Goal: Contribute content: Contribute content

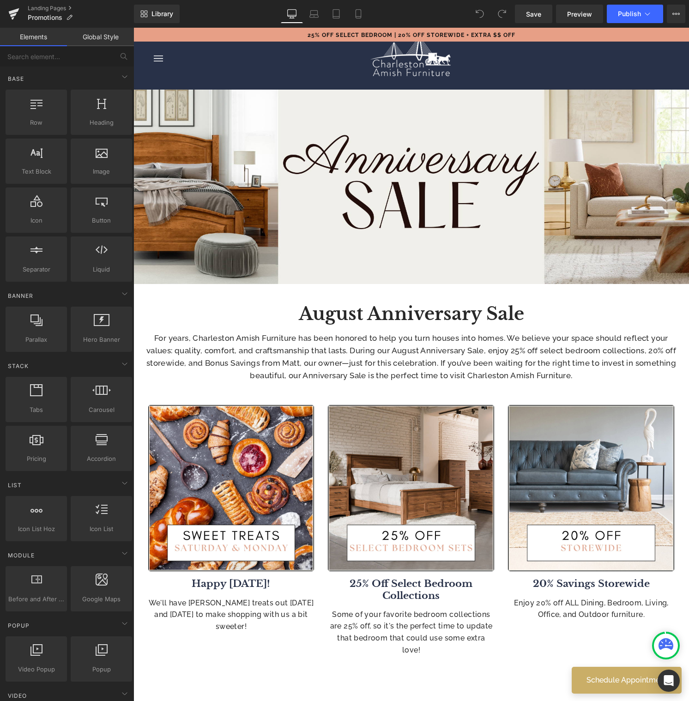
click at [483, 318] on b "August Anniversary Sale" at bounding box center [411, 314] width 225 height 22
click at [483, 317] on b "August Anniversary Sale" at bounding box center [411, 314] width 225 height 22
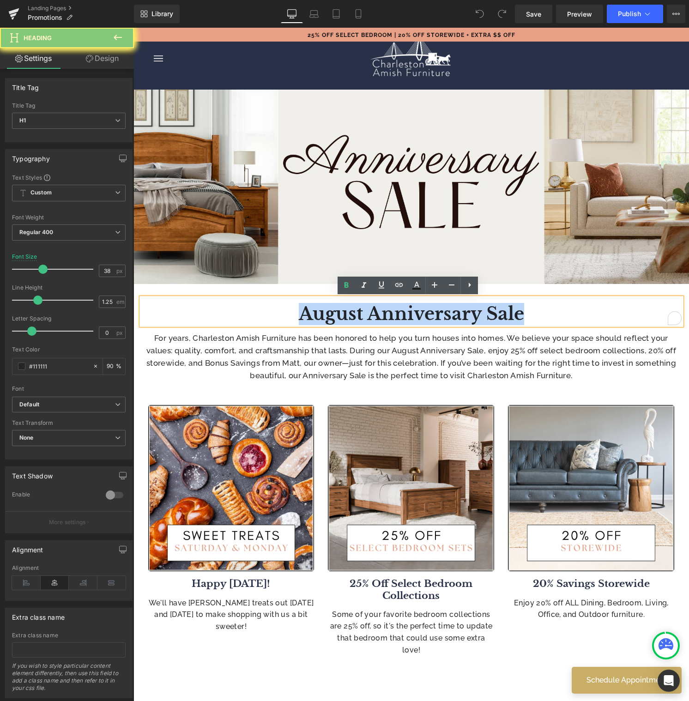
paste div "To enrich screen reader interactions, please activate Accessibility in Grammarl…"
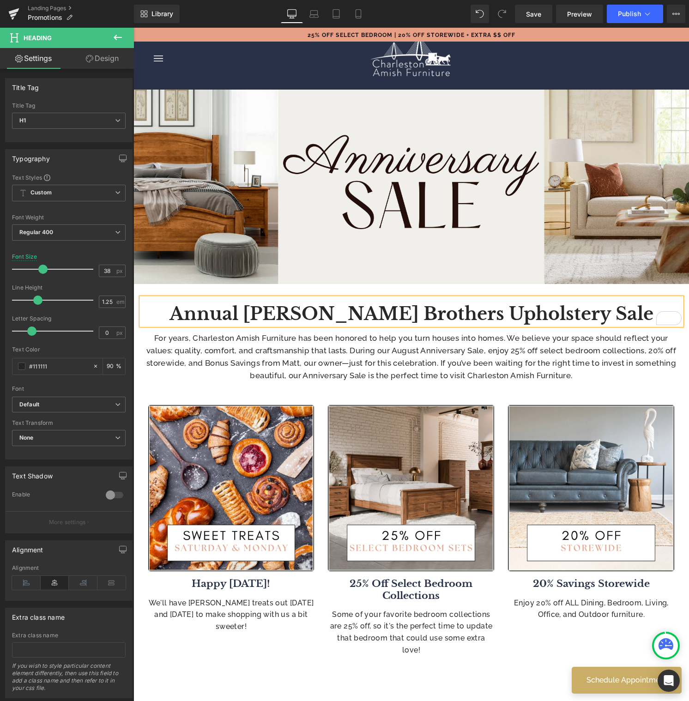
click at [405, 348] on span "For years, Charleston Amish Furniture has been honored to help you turn houses …" at bounding box center [411, 357] width 530 height 47
click at [404, 347] on span "For years, Charleston Amish Furniture has been honored to help you turn houses …" at bounding box center [411, 357] width 530 height 47
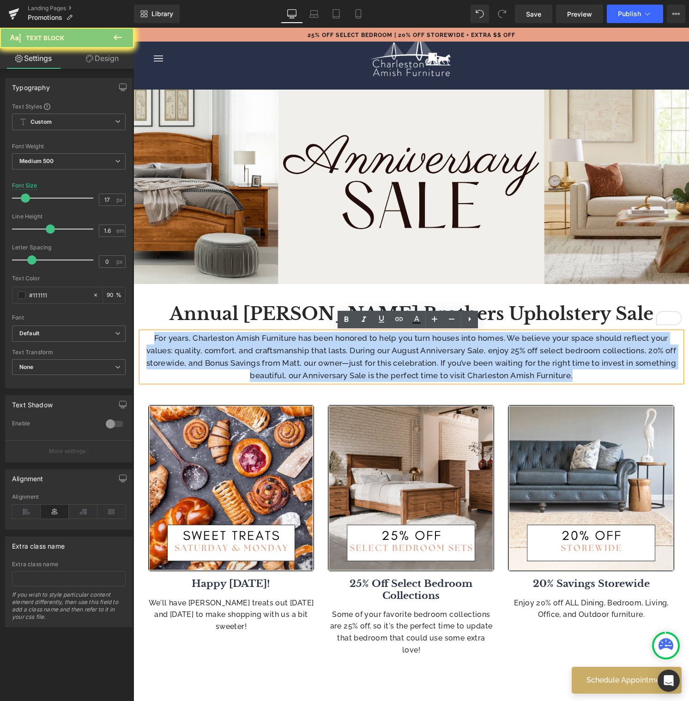
click at [403, 349] on span "For years, Charleston Amish Furniture has been honored to help you turn houses …" at bounding box center [411, 357] width 530 height 47
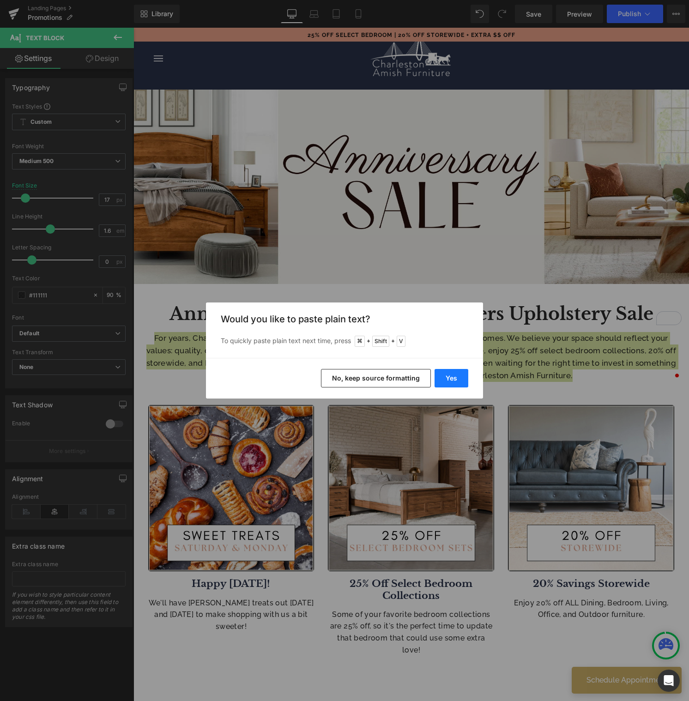
click at [451, 377] on button "Yes" at bounding box center [452, 378] width 34 height 18
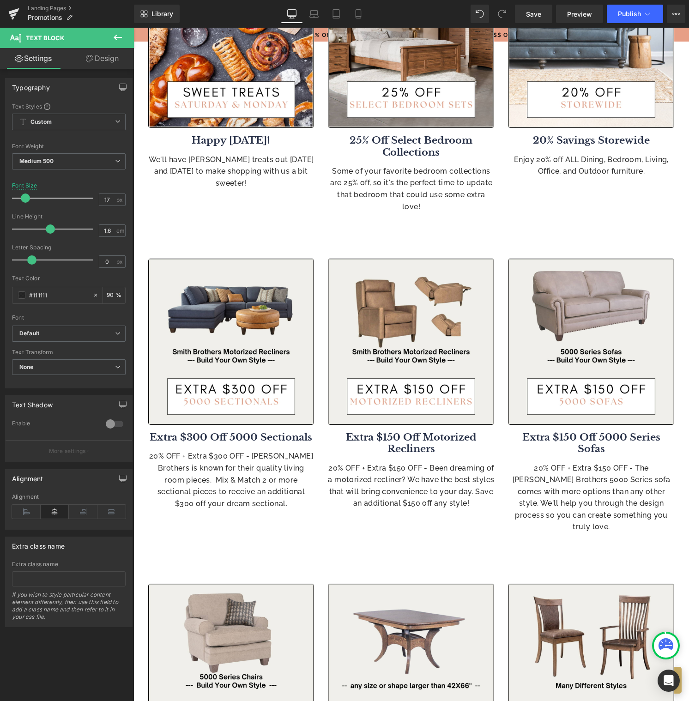
scroll to position [445, 0]
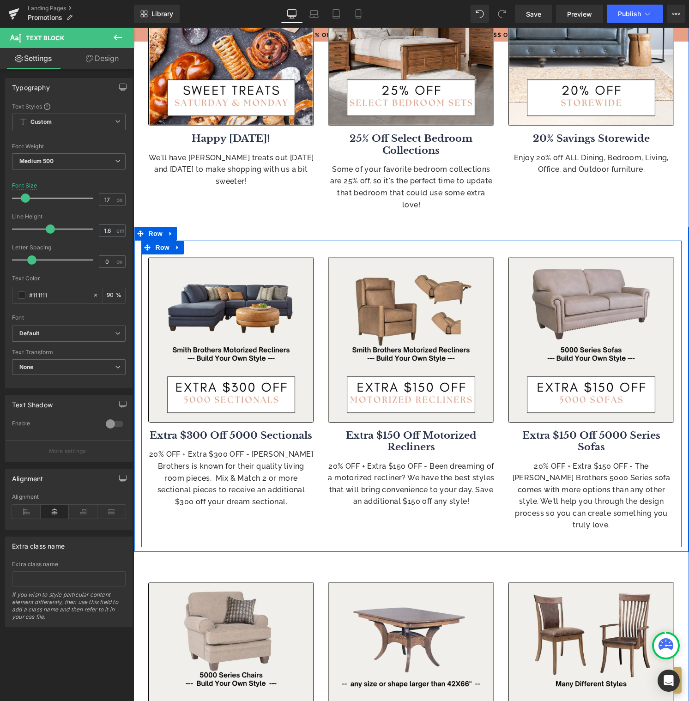
click at [175, 244] on icon at bounding box center [178, 247] width 6 height 7
click at [168, 231] on icon at bounding box center [171, 234] width 6 height 7
click at [192, 231] on icon at bounding box center [195, 234] width 6 height 6
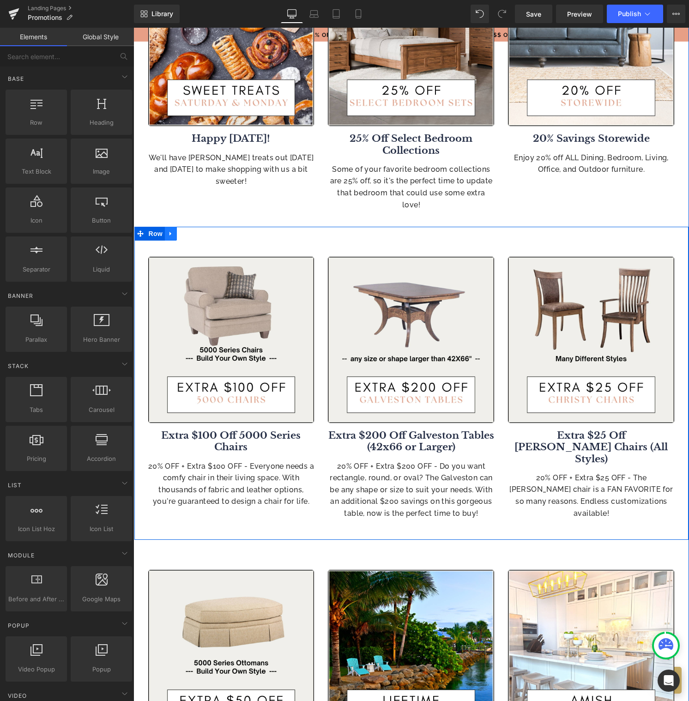
click at [168, 231] on icon at bounding box center [171, 234] width 6 height 7
click at [192, 231] on icon at bounding box center [195, 234] width 6 height 7
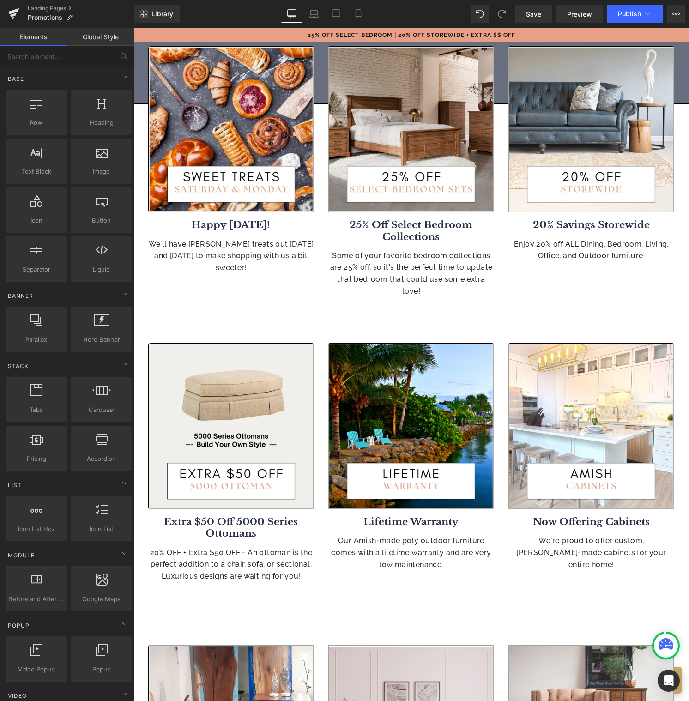
scroll to position [356, 0]
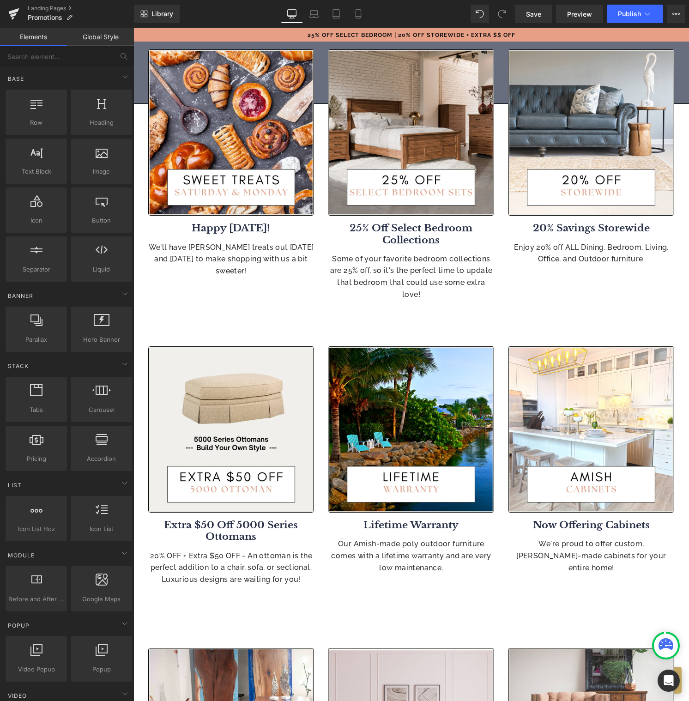
click at [231, 261] on div "We'll have Amish treats out on Saturday and Monday to make shopping with us a b…" at bounding box center [231, 260] width 166 height 36
click at [231, 261] on p "We'll have Amish treats out on Saturday and Monday to make shopping with us a b…" at bounding box center [231, 260] width 166 height 36
click at [232, 261] on p "We'll have Amish treats out on Saturday and Monday to make shopping with us a b…" at bounding box center [231, 260] width 166 height 36
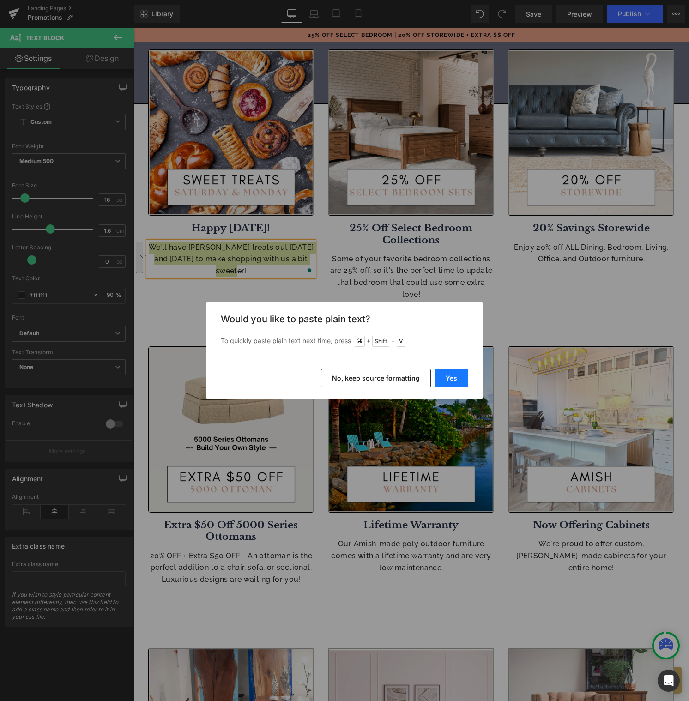
click at [462, 375] on button "Yes" at bounding box center [452, 378] width 34 height 18
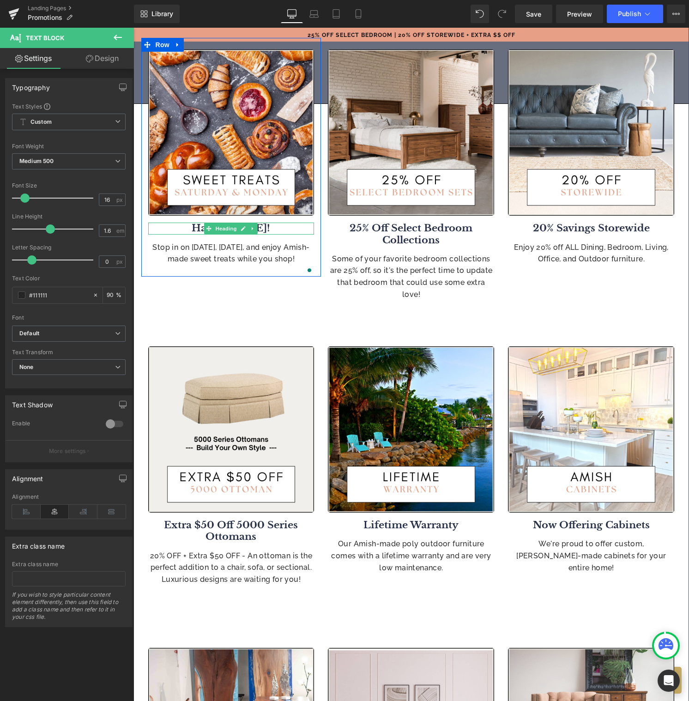
click at [270, 228] on b "Happy Labor Day!" at bounding box center [231, 228] width 79 height 12
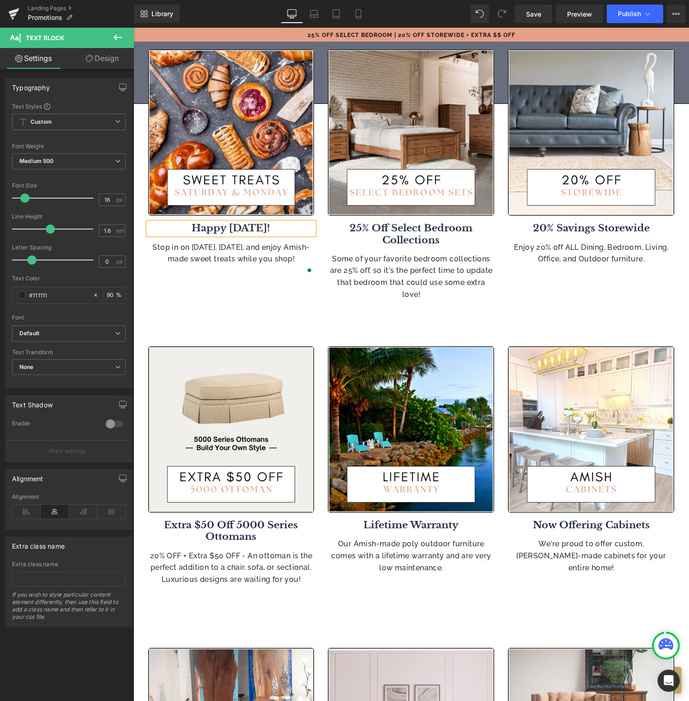
click at [270, 227] on b "Happy Labor Day!" at bounding box center [231, 228] width 79 height 12
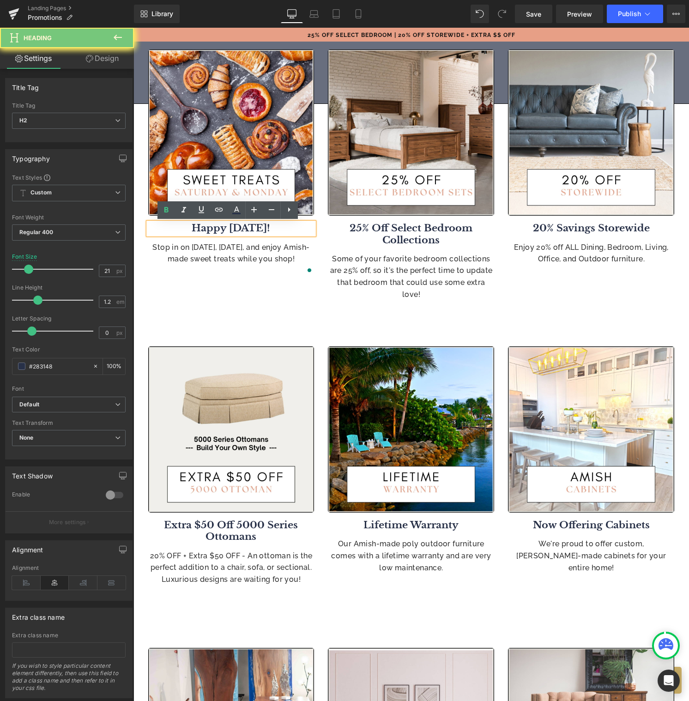
click at [270, 227] on b "Happy Labor Day!" at bounding box center [231, 228] width 79 height 12
paste div "To enrich screen reader interactions, please activate Accessibility in Grammarl…"
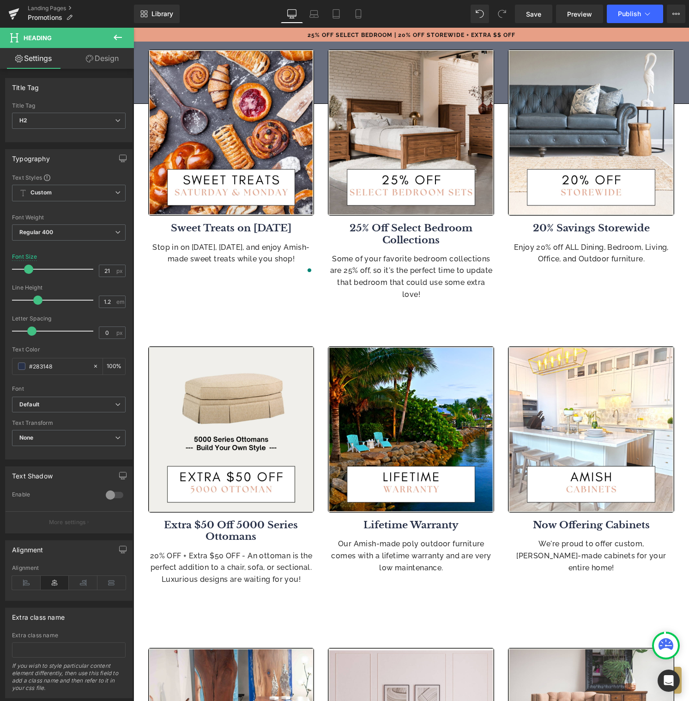
click at [447, 230] on b "25% Off Select Bedroom Collections" at bounding box center [411, 234] width 123 height 24
click at [447, 229] on b "25% Off Select Bedroom Collections" at bounding box center [411, 234] width 123 height 24
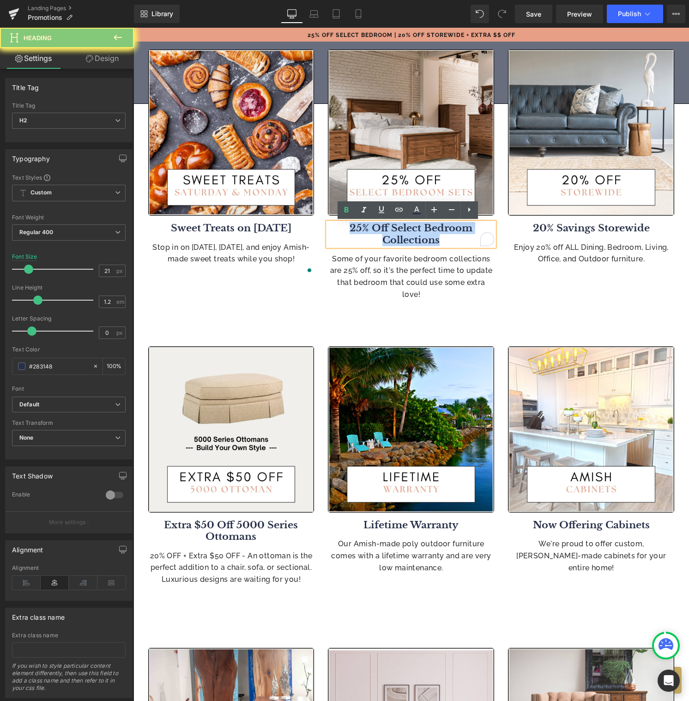
paste div "To enrich screen reader interactions, please activate Accessibility in Grammarl…"
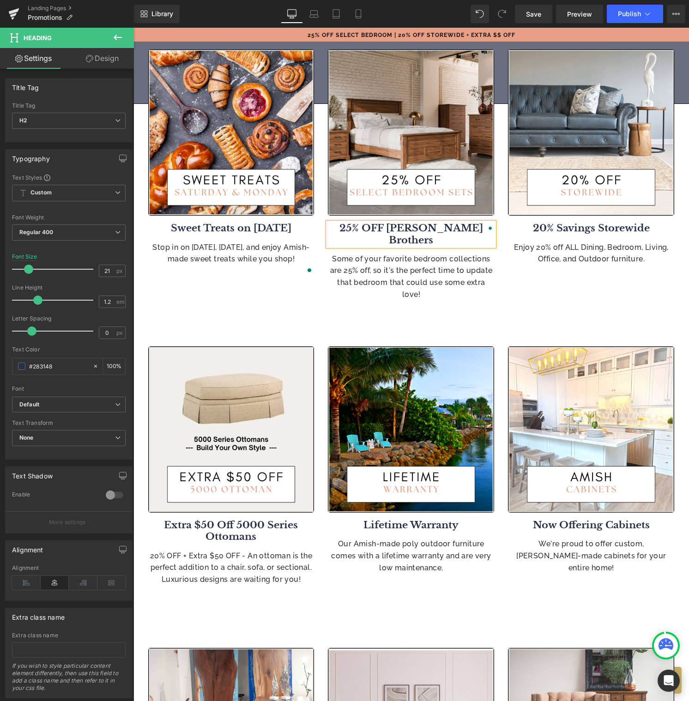
click at [465, 265] on p "Some of your favorite bedroom collections are 25% off, so it's the perfect time…" at bounding box center [411, 276] width 166 height 47
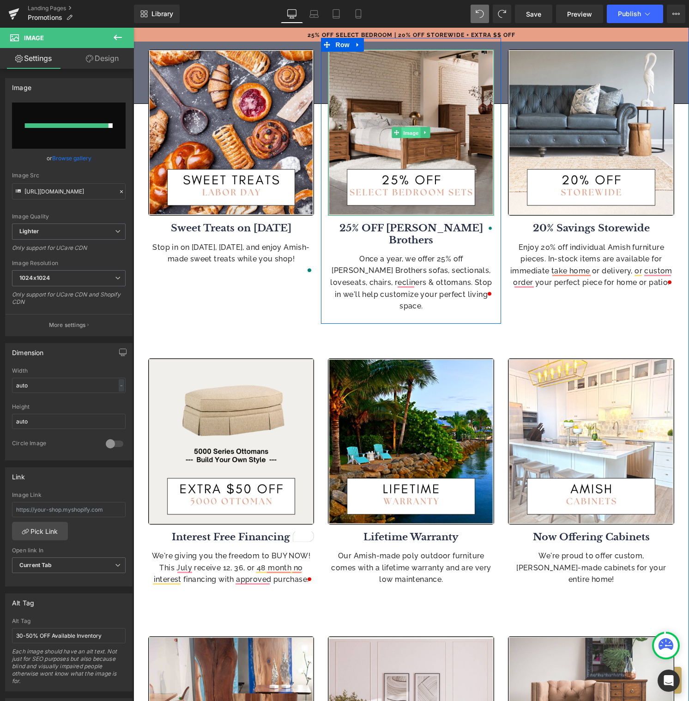
click at [407, 134] on span "Image" at bounding box center [411, 133] width 19 height 11
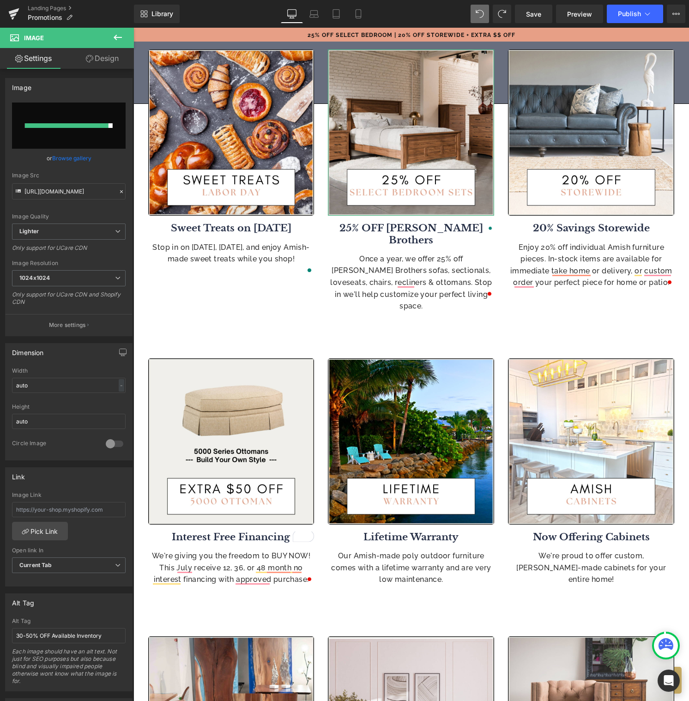
click at [71, 159] on link "Browse gallery" at bounding box center [71, 158] width 39 height 16
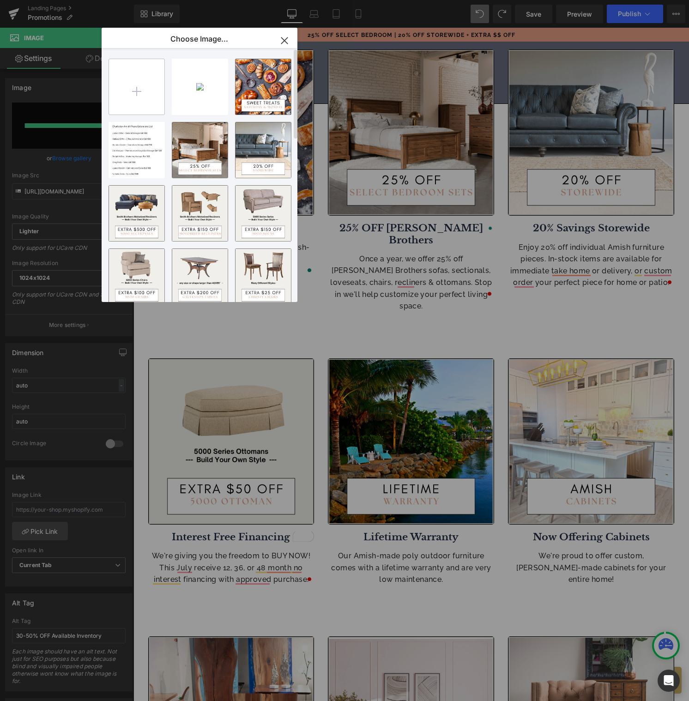
click at [137, 85] on input "file" at bounding box center [136, 86] width 55 height 55
type input "C:\fakepath\2.jpg"
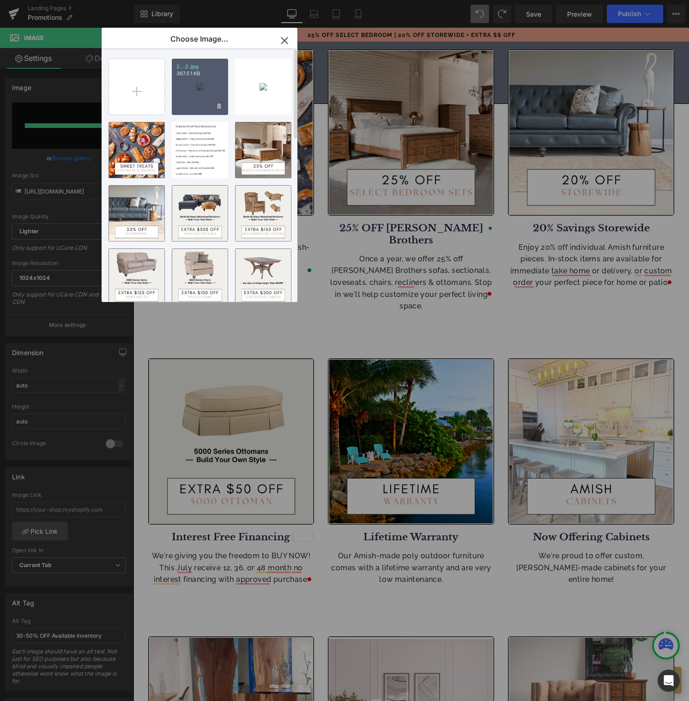
click at [213, 91] on div "2...2.jpg 367.51 KB" at bounding box center [200, 87] width 56 height 56
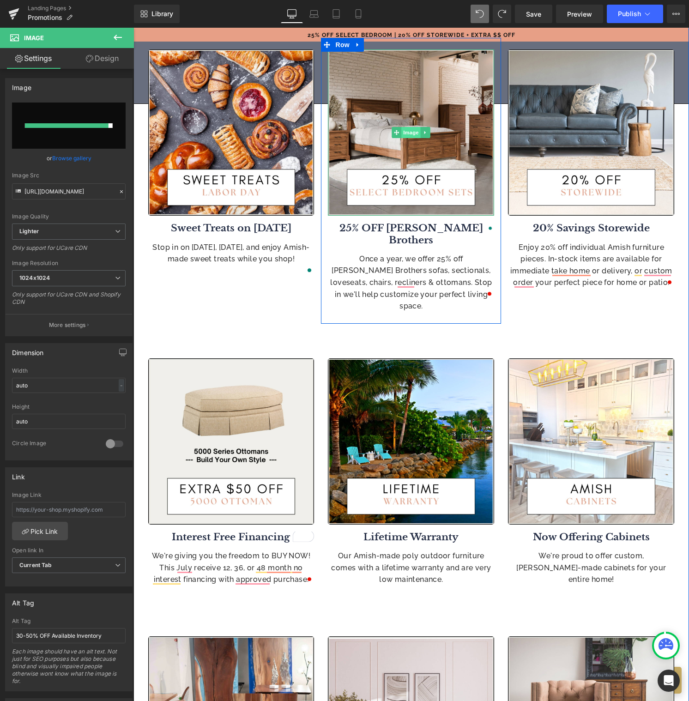
click at [409, 134] on span "Image" at bounding box center [411, 132] width 19 height 11
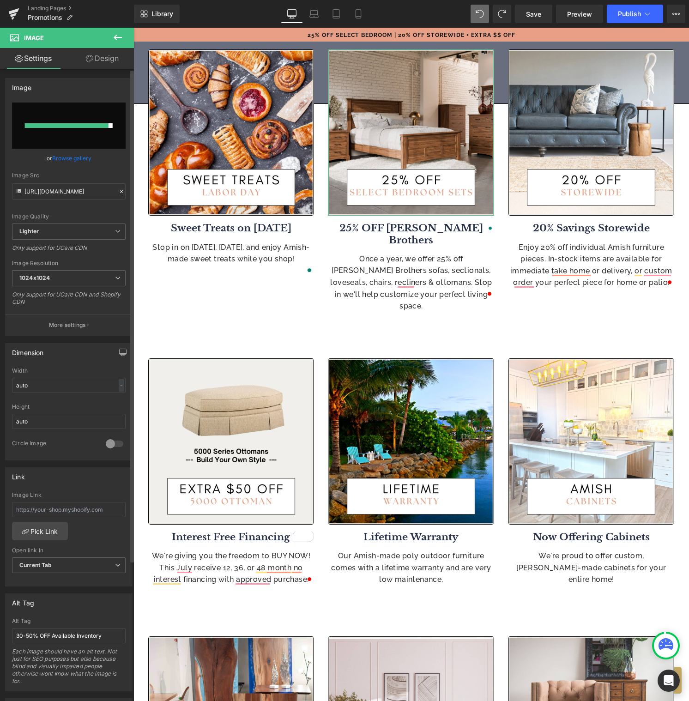
click at [85, 158] on link "Browse gallery" at bounding box center [71, 158] width 39 height 16
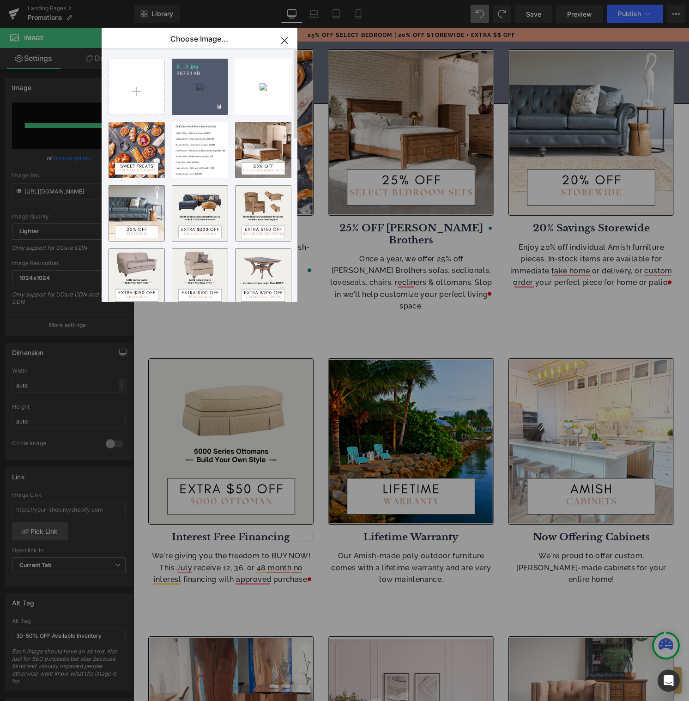
drag, startPoint x: 197, startPoint y: 91, endPoint x: 63, endPoint y: 64, distance: 136.3
click at [197, 91] on div "2...2.jpg 367.51 KB" at bounding box center [200, 87] width 56 height 56
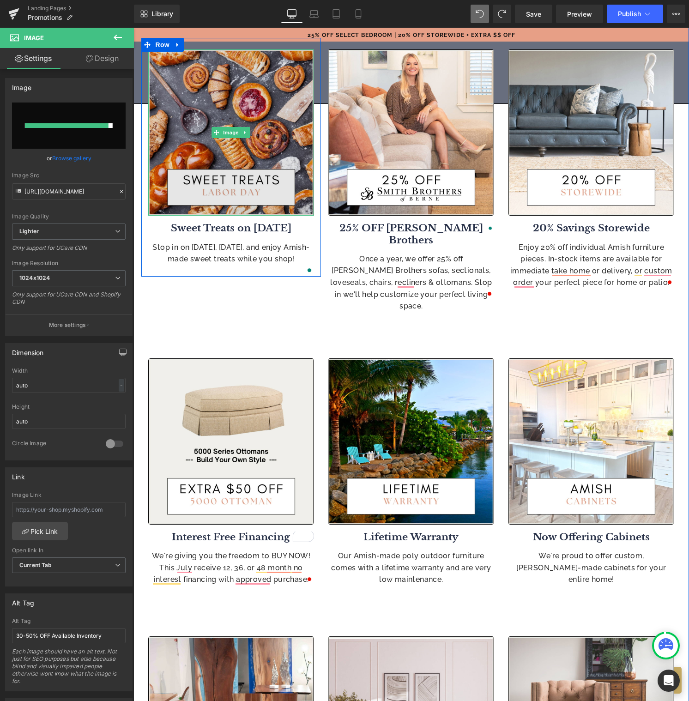
type input "[URL][DOMAIN_NAME]"
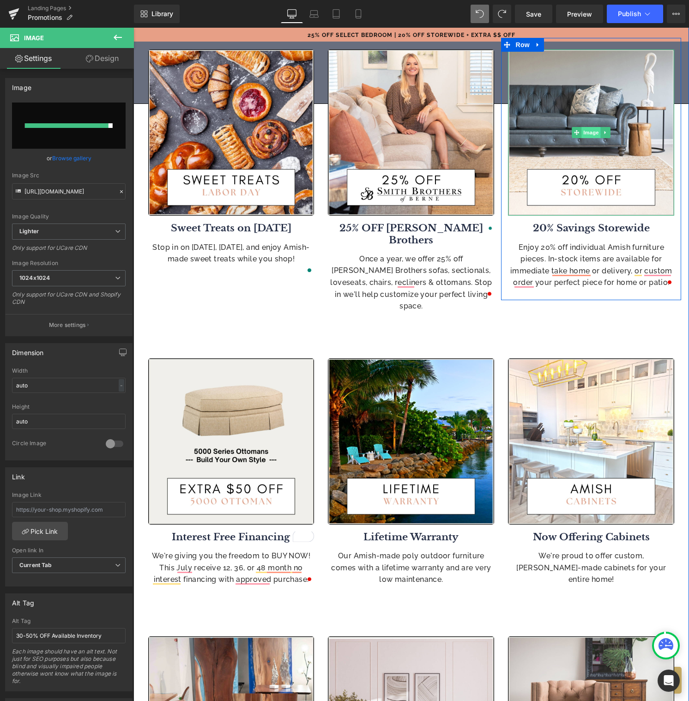
click at [589, 131] on span "Image" at bounding box center [591, 132] width 19 height 11
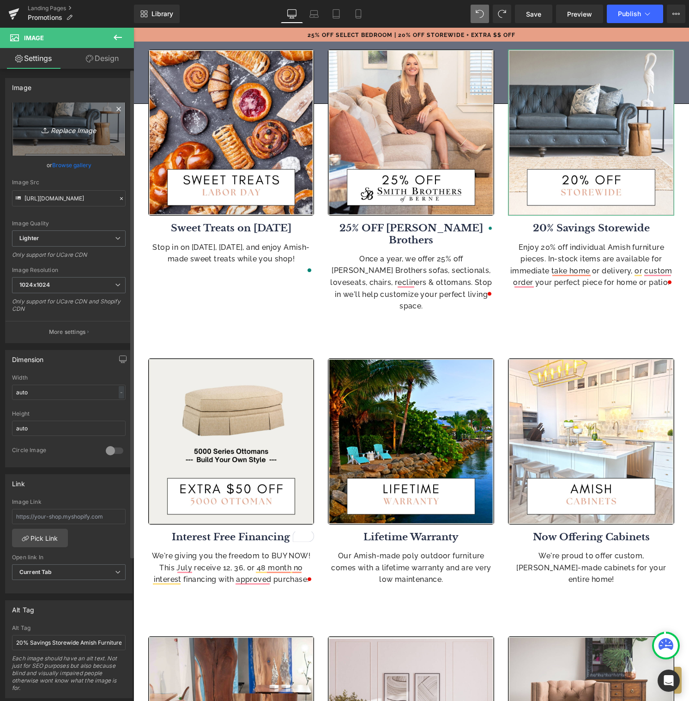
click at [70, 130] on icon "Replace Image" at bounding box center [69, 129] width 74 height 12
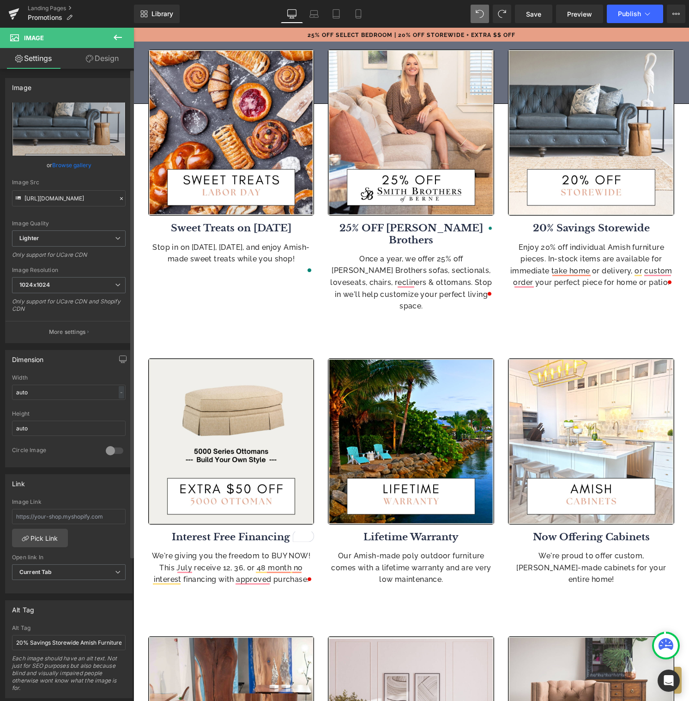
type input "C:\fakepath\3.jpg"
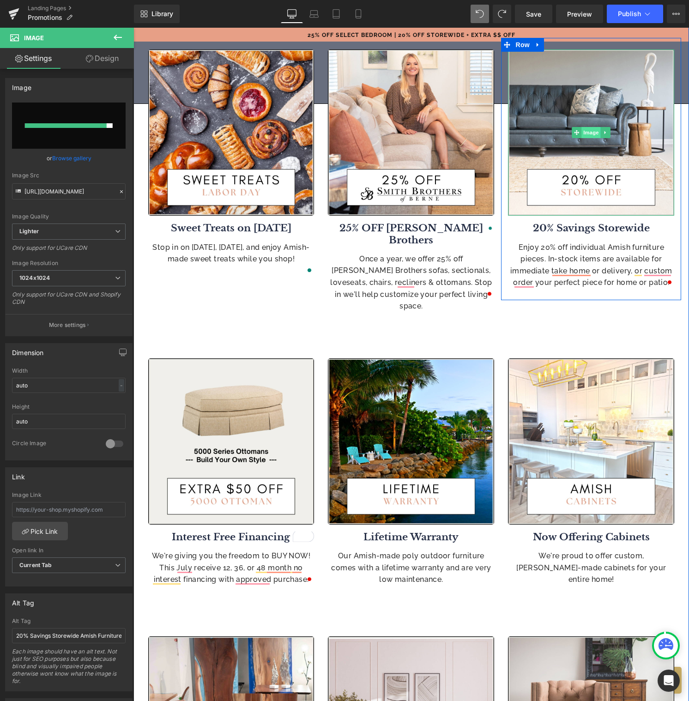
click at [589, 133] on span "Image" at bounding box center [591, 132] width 19 height 11
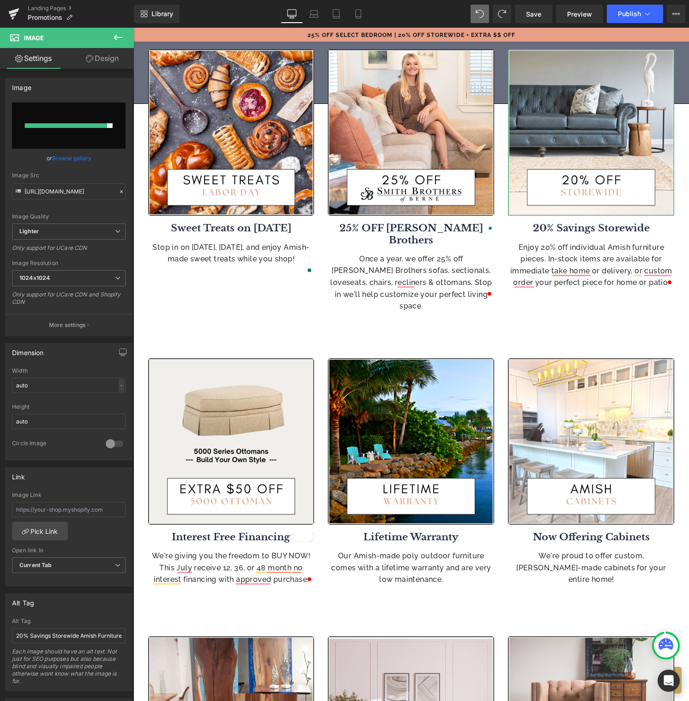
click at [68, 158] on link "Browse gallery" at bounding box center [71, 158] width 39 height 16
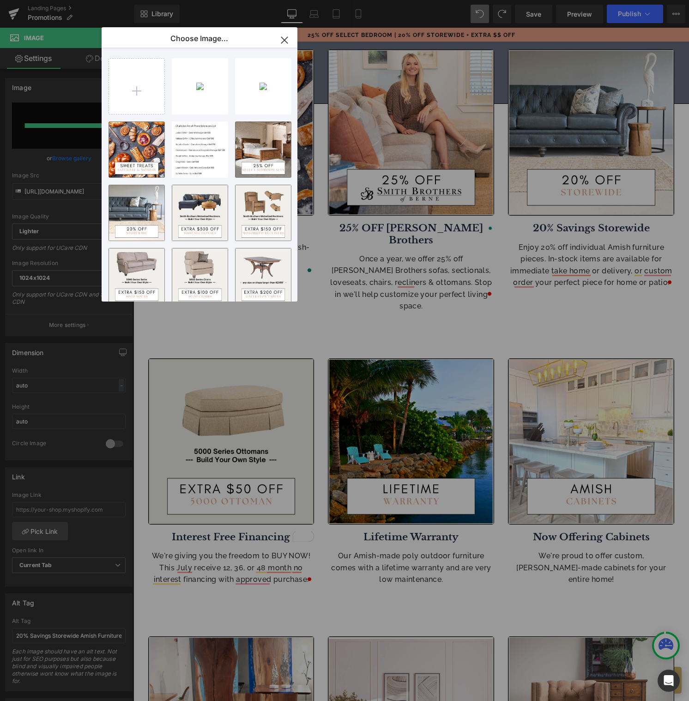
click at [288, 41] on icon "button" at bounding box center [284, 40] width 15 height 15
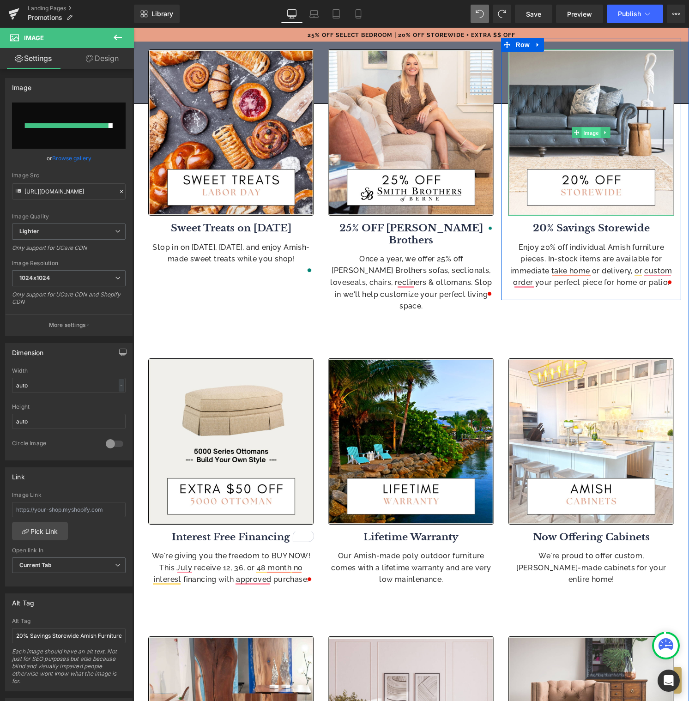
click at [590, 131] on span "Image" at bounding box center [591, 133] width 19 height 11
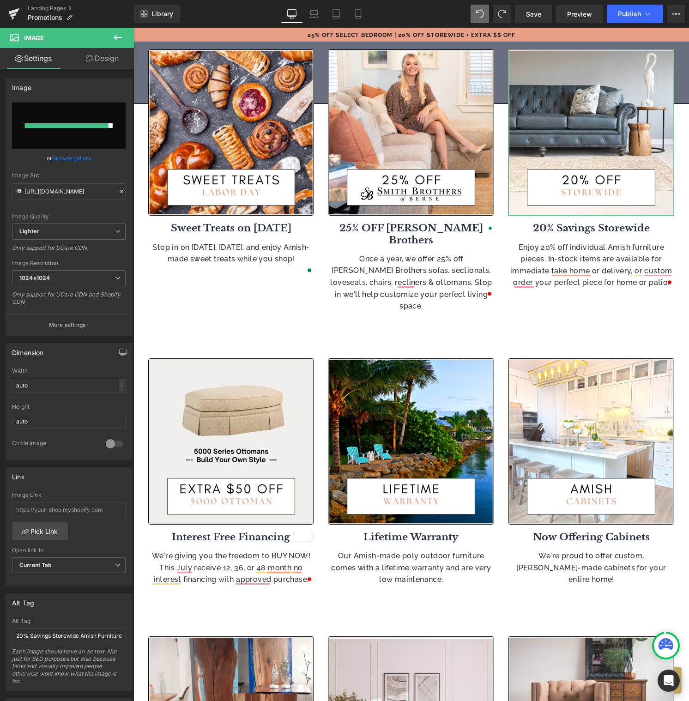
click at [77, 158] on link "Browse gallery" at bounding box center [71, 158] width 39 height 16
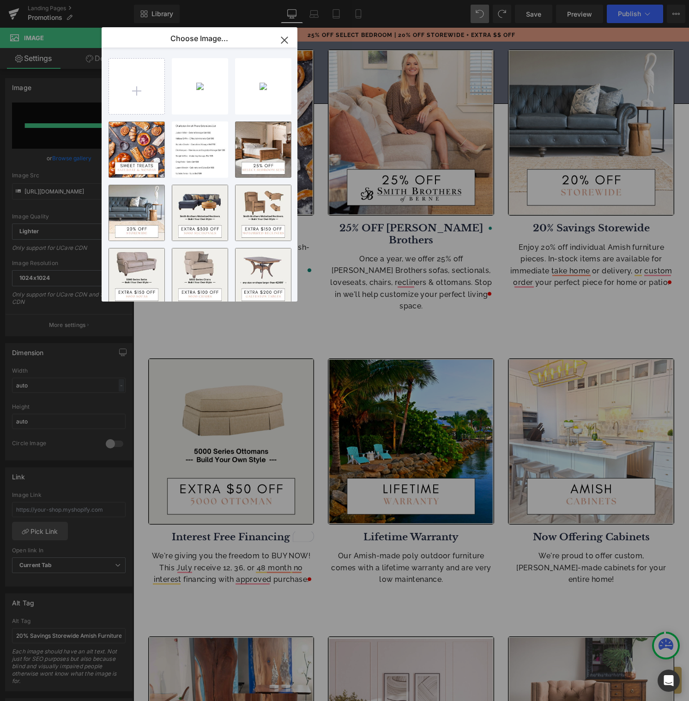
drag, startPoint x: 711, startPoint y: 290, endPoint x: 578, endPoint y: 262, distance: 136.4
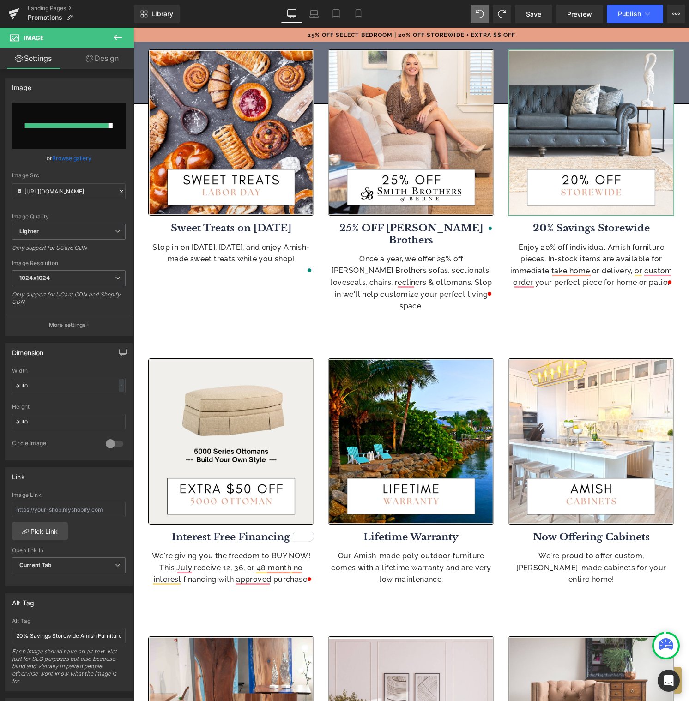
click at [70, 158] on link "Browse gallery" at bounding box center [71, 158] width 39 height 16
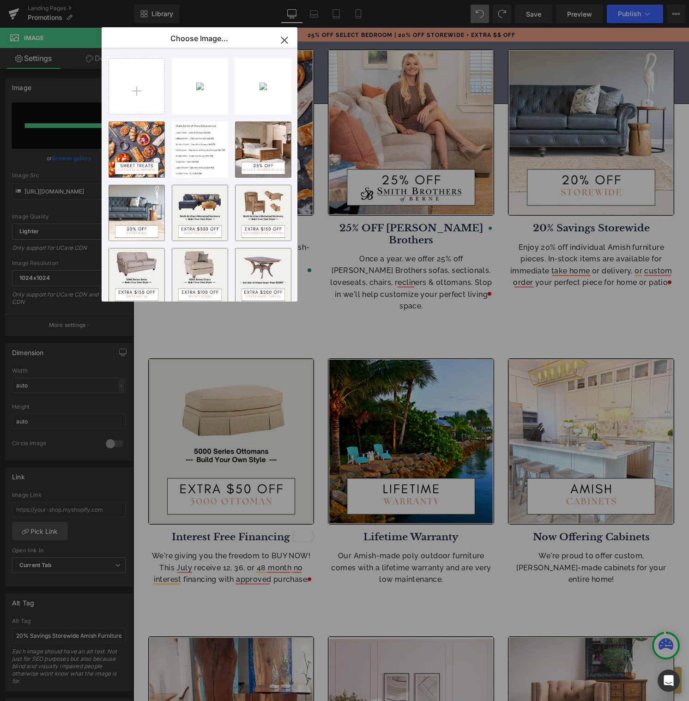
click at [282, 41] on icon "button" at bounding box center [284, 40] width 15 height 15
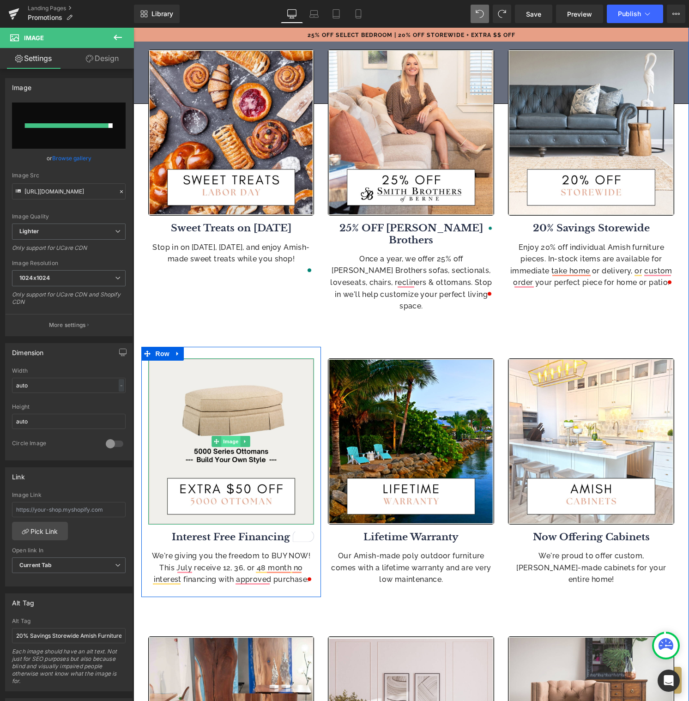
click at [226, 436] on span "Image" at bounding box center [231, 441] width 19 height 11
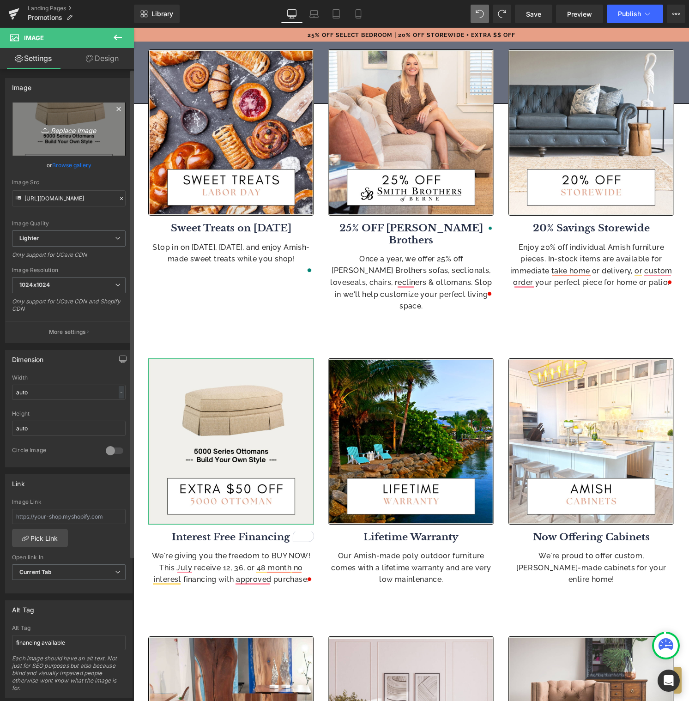
click at [67, 129] on icon "Replace Image" at bounding box center [69, 129] width 74 height 12
type input "C:\fakepath\4.jpg"
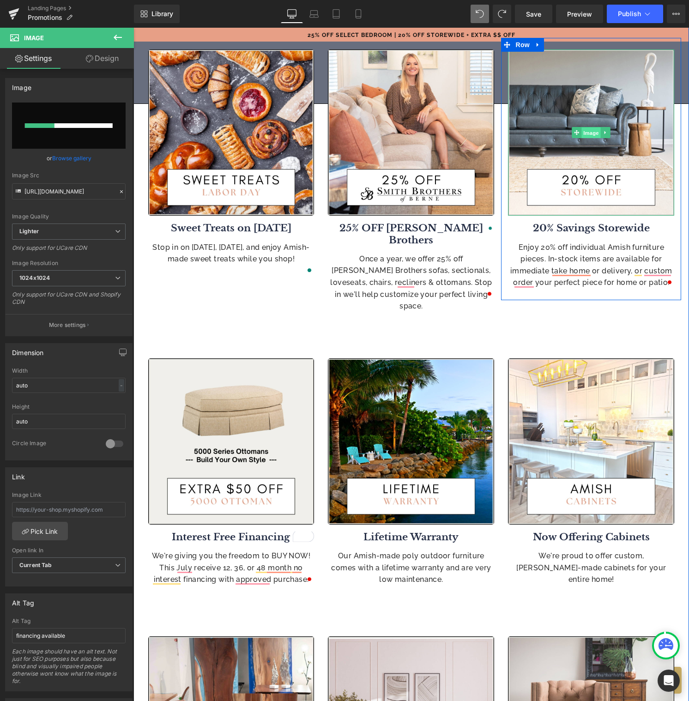
click at [593, 134] on span "Image" at bounding box center [591, 133] width 19 height 11
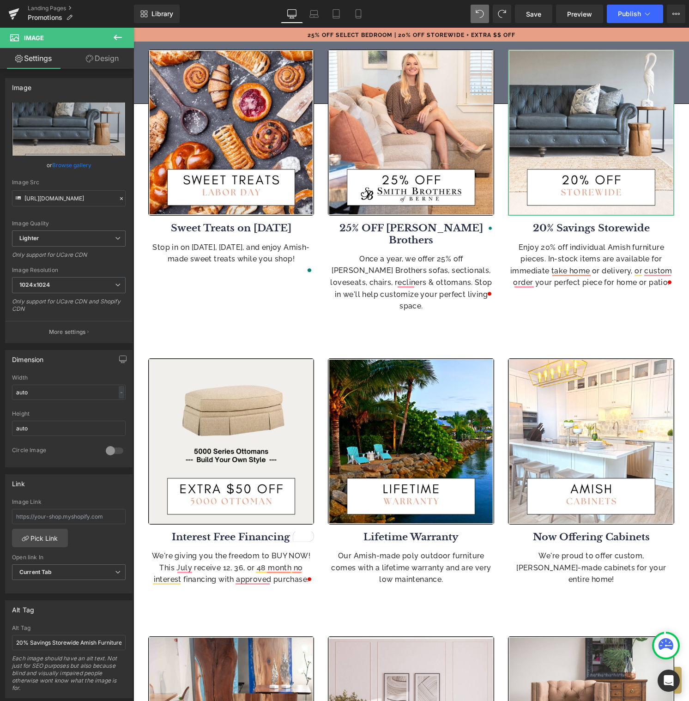
click at [78, 163] on link "Browse gallery" at bounding box center [71, 165] width 39 height 16
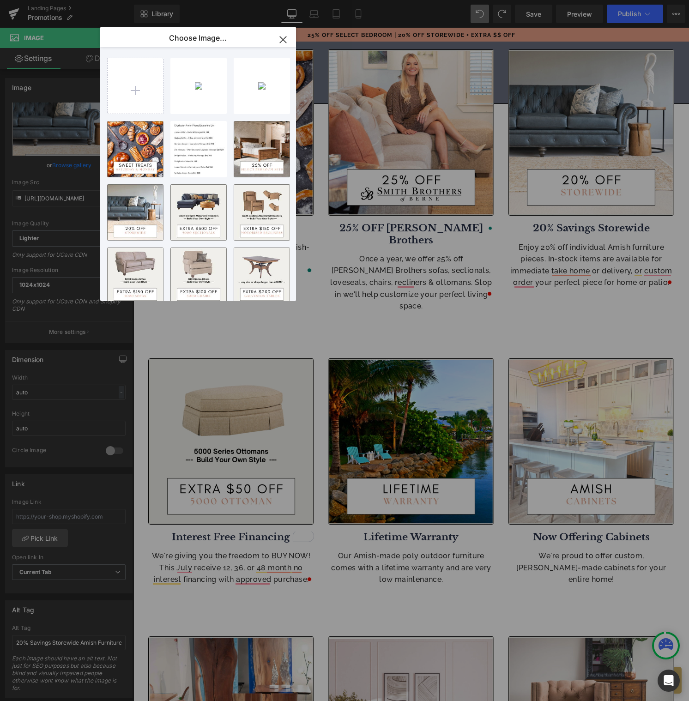
click at [286, 38] on icon "button" at bounding box center [283, 39] width 15 height 15
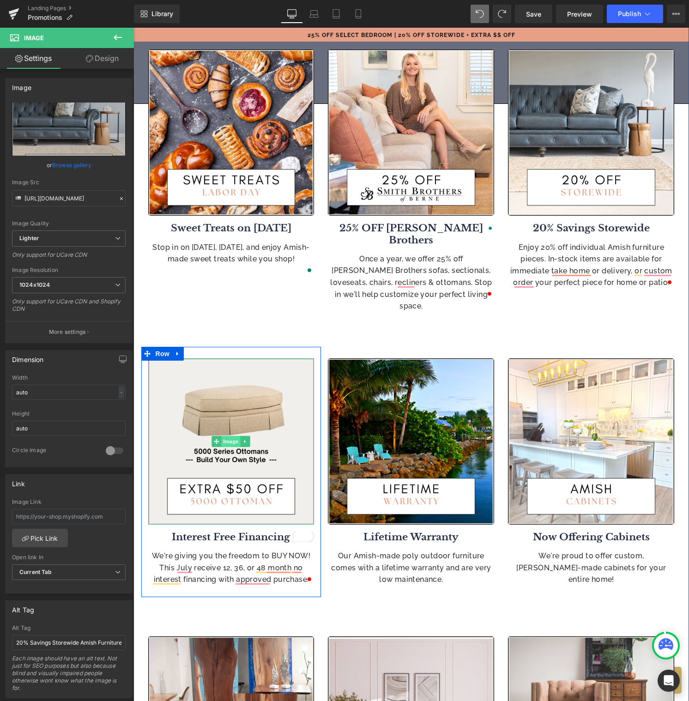
click at [229, 436] on span "Image" at bounding box center [231, 441] width 19 height 11
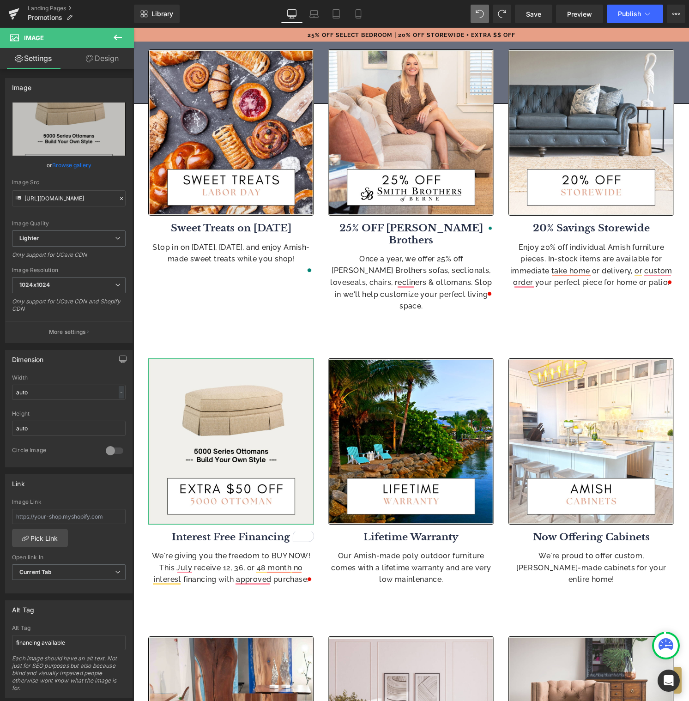
click at [72, 162] on link "Browse gallery" at bounding box center [71, 165] width 39 height 16
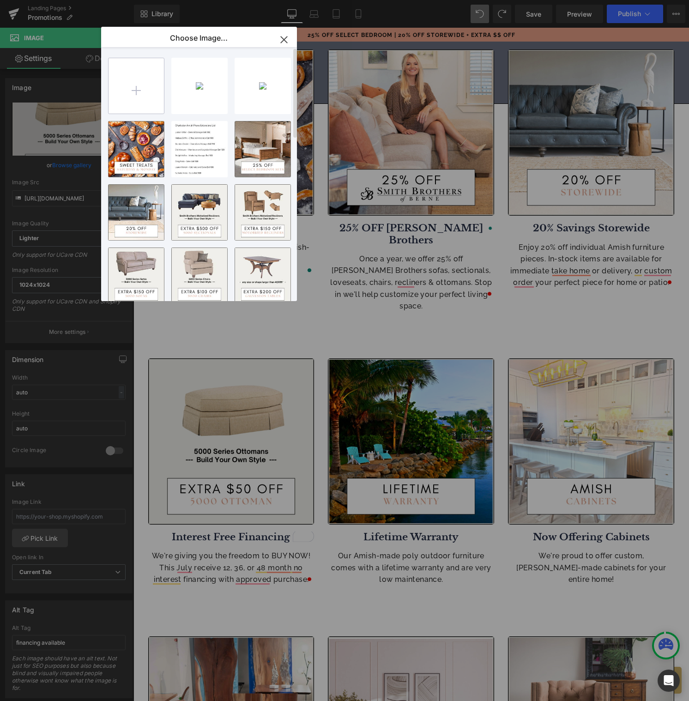
click at [144, 85] on input "file" at bounding box center [136, 85] width 55 height 55
type input "C:\fakepath\4.jpg"
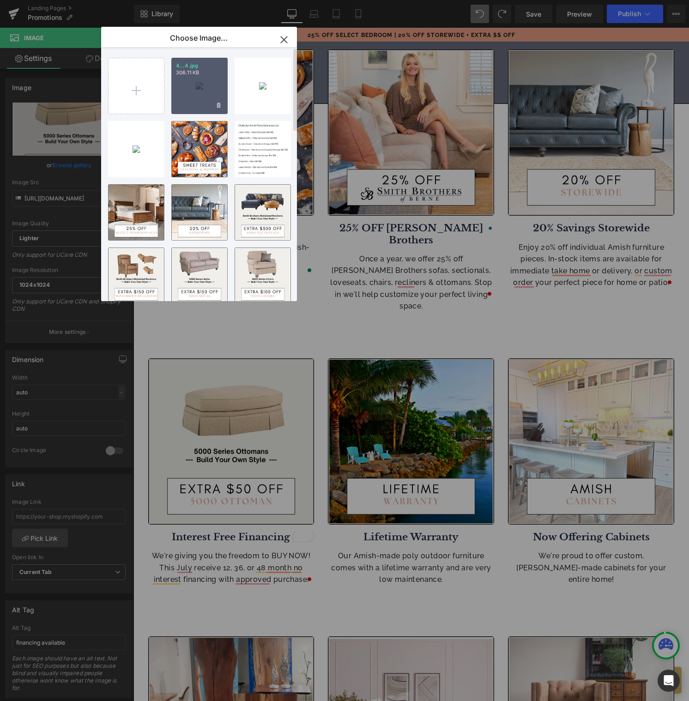
click at [212, 87] on div "4...4.jpg 306.11 KB" at bounding box center [199, 86] width 56 height 56
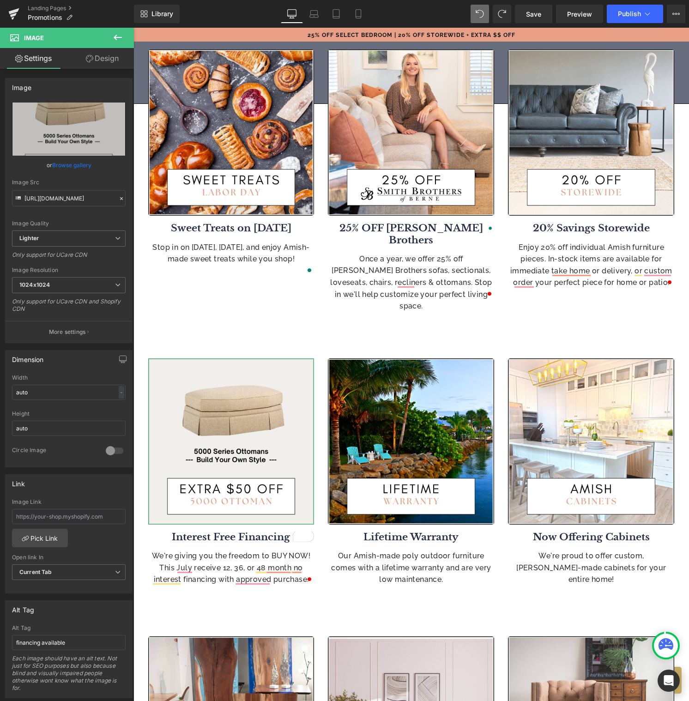
click at [70, 162] on link "Browse gallery" at bounding box center [71, 165] width 39 height 16
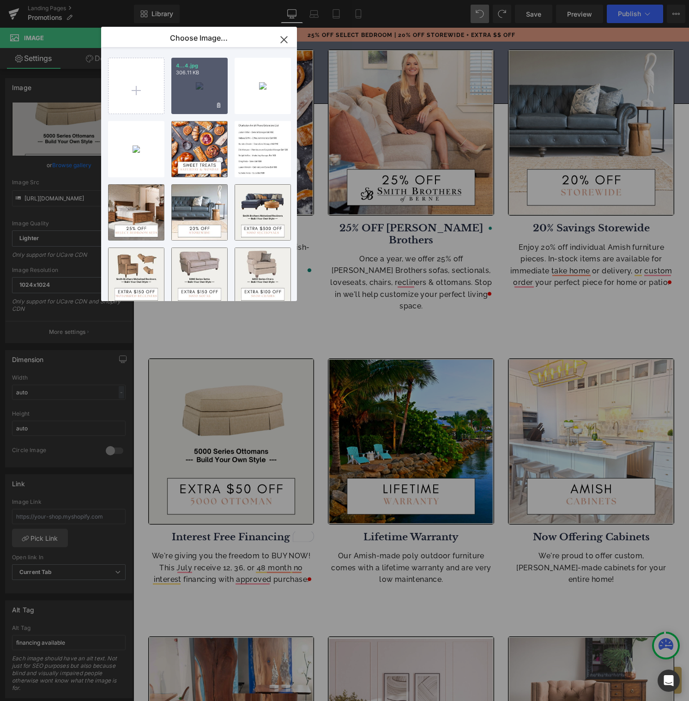
click at [201, 86] on div "4...4.jpg 306.11 KB" at bounding box center [199, 86] width 56 height 56
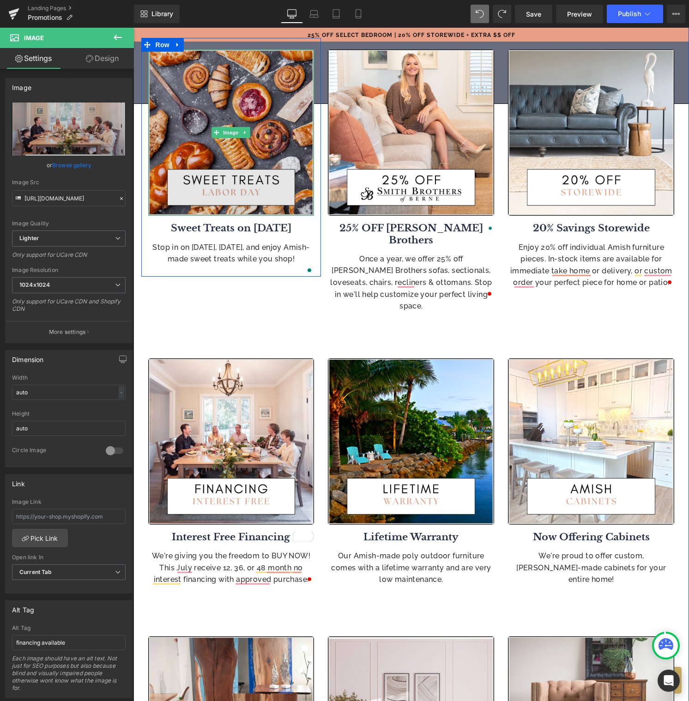
type input "[URL][DOMAIN_NAME]"
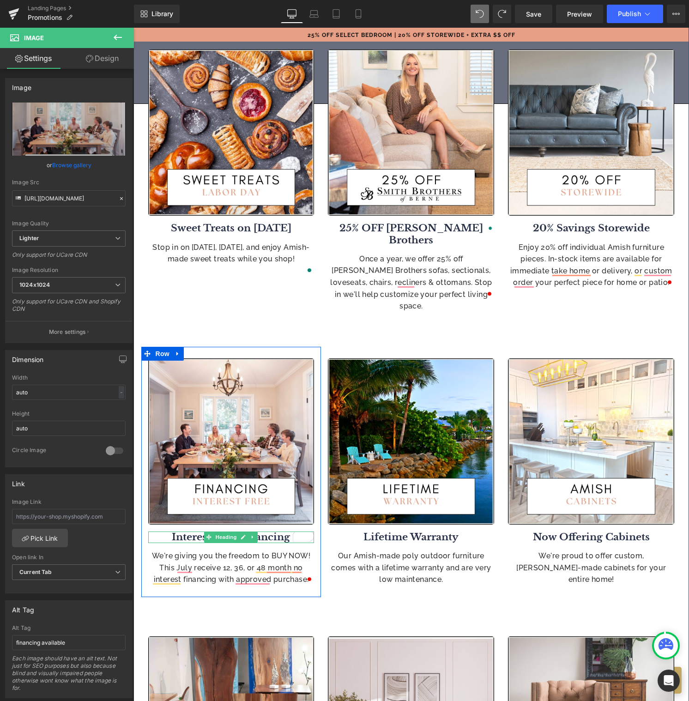
click at [271, 531] on b "Interest Free Financing" at bounding box center [231, 537] width 118 height 12
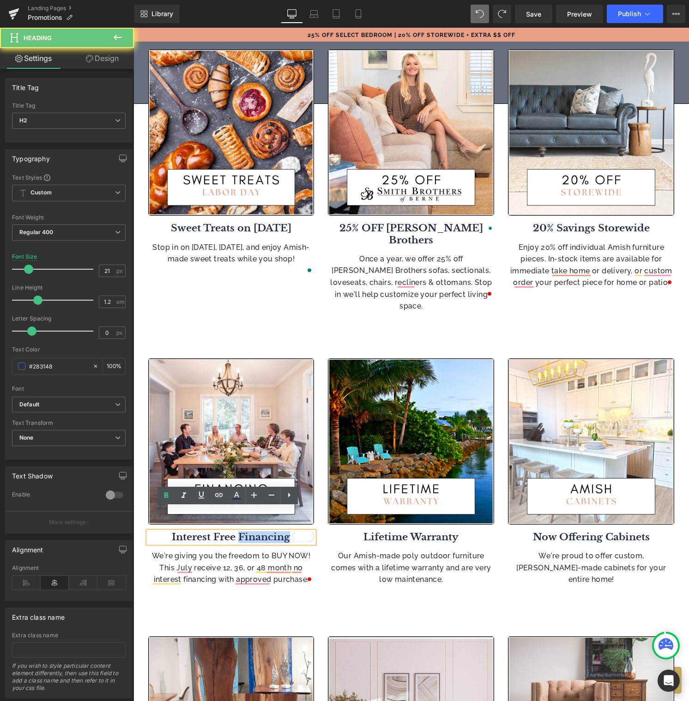
click at [271, 531] on b "Interest Free Financing" at bounding box center [231, 537] width 118 height 12
copy b "Interest Free Financing"
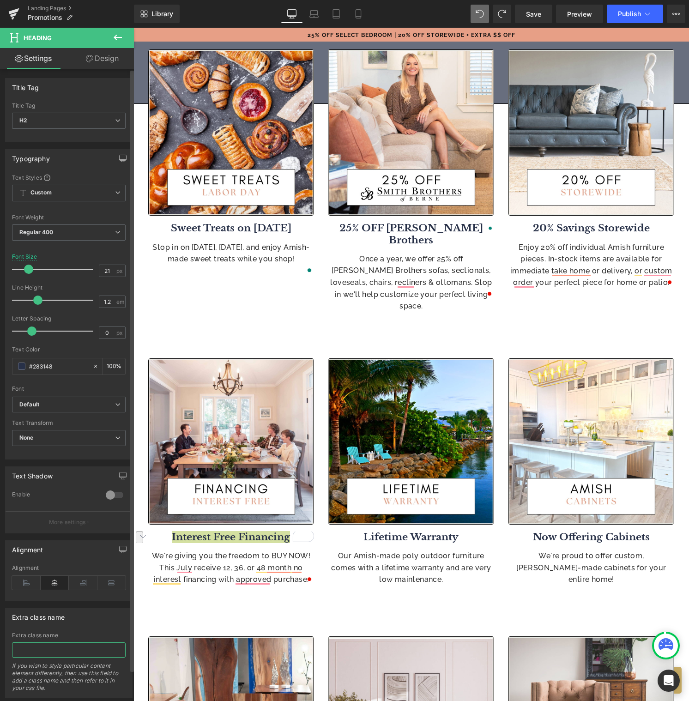
click at [53, 652] on input "text" at bounding box center [69, 650] width 114 height 15
type input "Interest Free Financing"
click at [82, 649] on input "Interest Free Financing" at bounding box center [69, 650] width 114 height 15
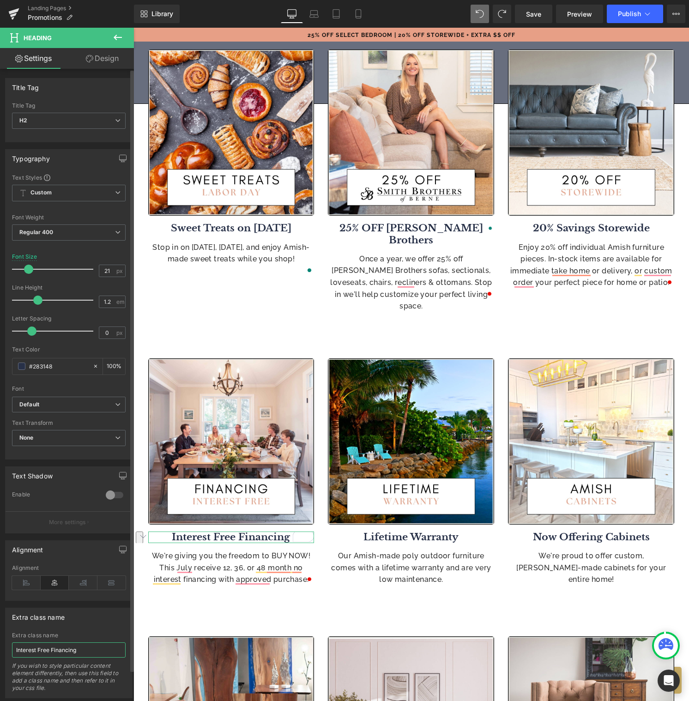
click at [83, 647] on input "Interest Free Financing" at bounding box center [69, 650] width 114 height 15
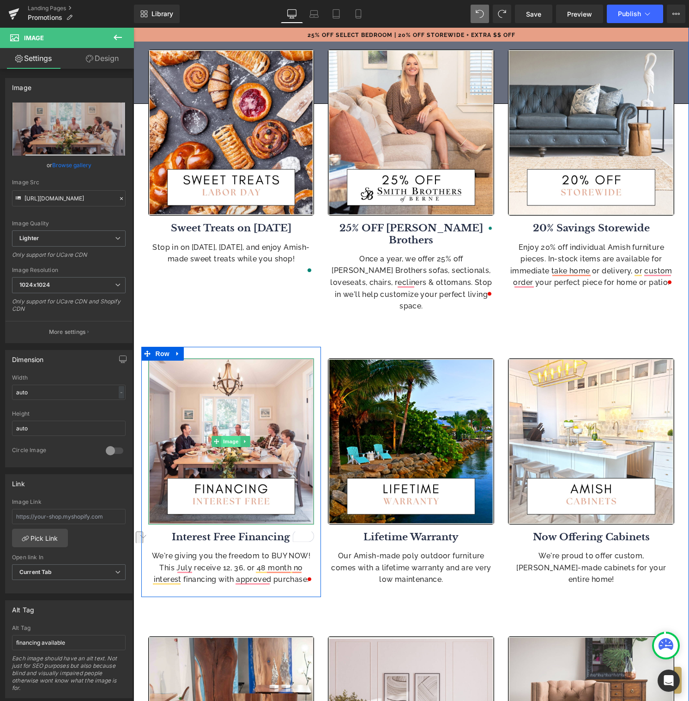
click at [231, 436] on span "Image" at bounding box center [231, 441] width 19 height 11
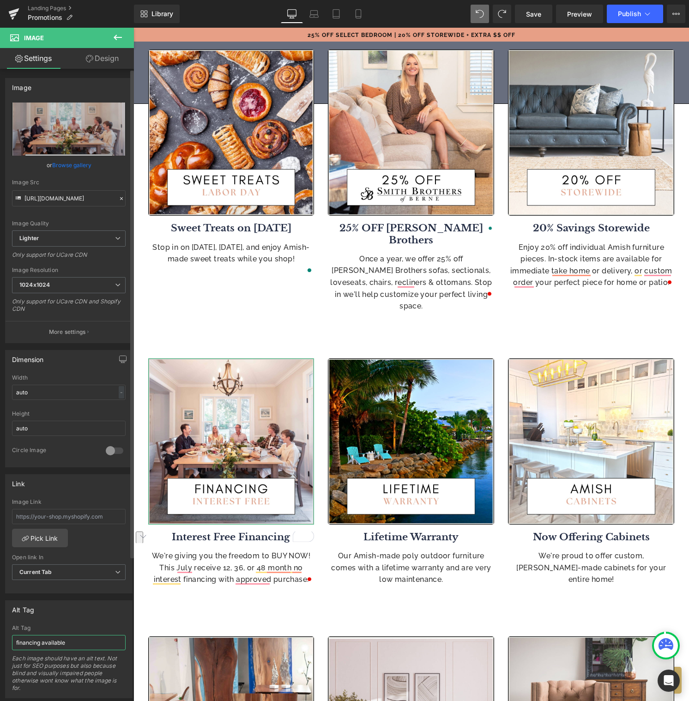
click at [38, 647] on input "financing available" at bounding box center [69, 642] width 114 height 15
click at [39, 643] on input "financing available" at bounding box center [69, 642] width 114 height 15
paste input "Interest Free Financing"
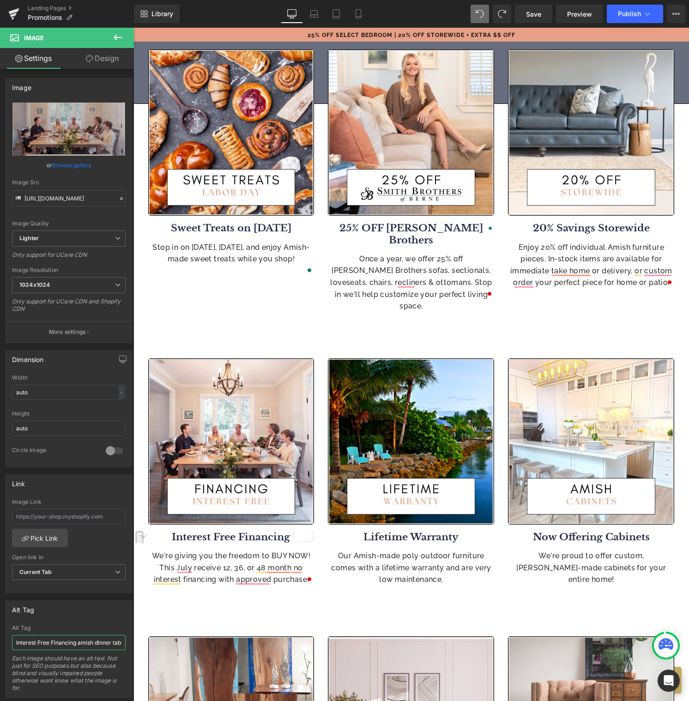
drag, startPoint x: 66, startPoint y: 642, endPoint x: -37, endPoint y: 644, distance: 103.5
click at [0, 644] on html "Image You are previewing how the will restyle your page. You can not edit Eleme…" at bounding box center [344, 350] width 689 height 701
type input "family sitting at [DEMOGRAPHIC_DATA] dinner table"
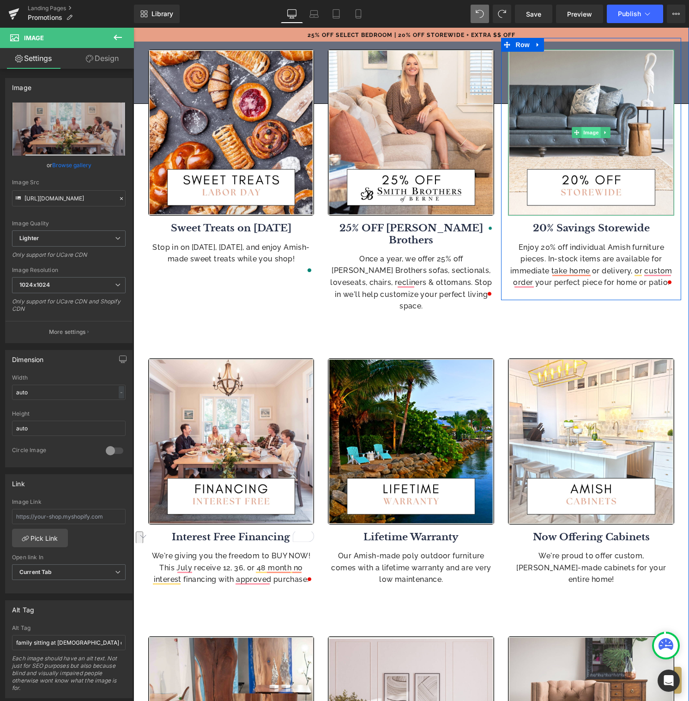
click at [587, 131] on span "Image" at bounding box center [591, 132] width 19 height 11
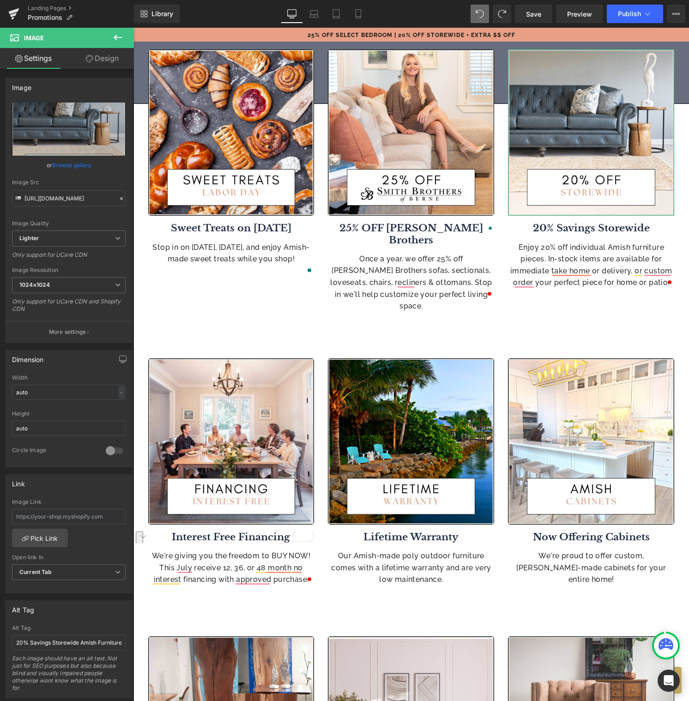
click at [73, 164] on link "Browse gallery" at bounding box center [71, 165] width 39 height 16
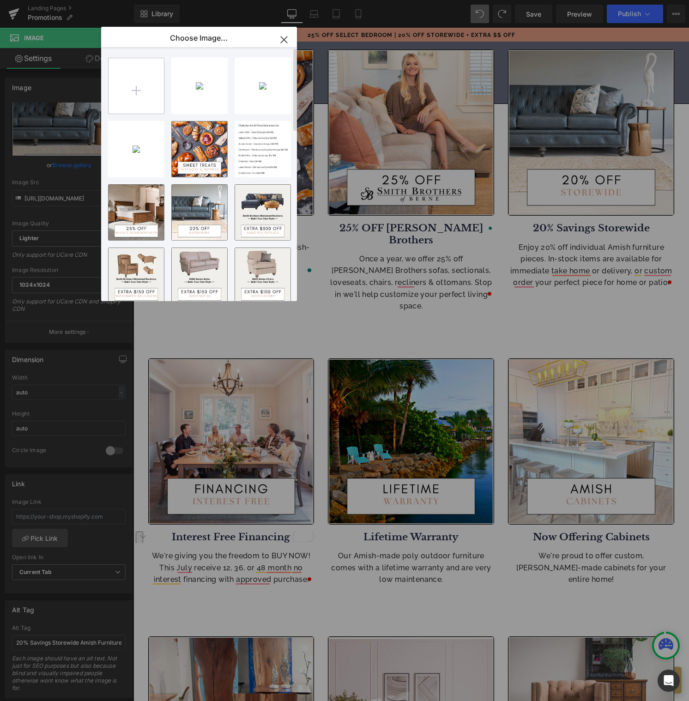
click at [129, 96] on input "file" at bounding box center [136, 85] width 55 height 55
type input "C:\fakepath\3.jpg"
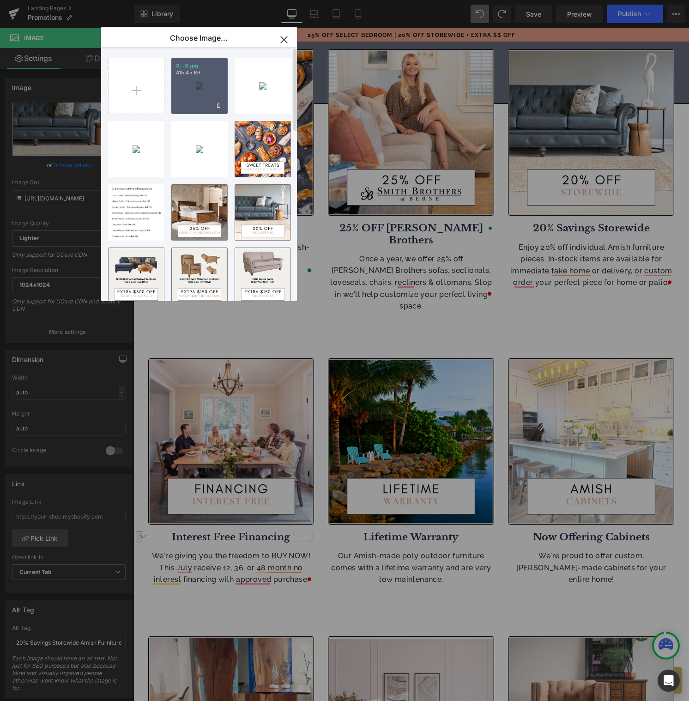
click at [195, 86] on div "3...3.jpg 415.45 KB" at bounding box center [199, 86] width 56 height 56
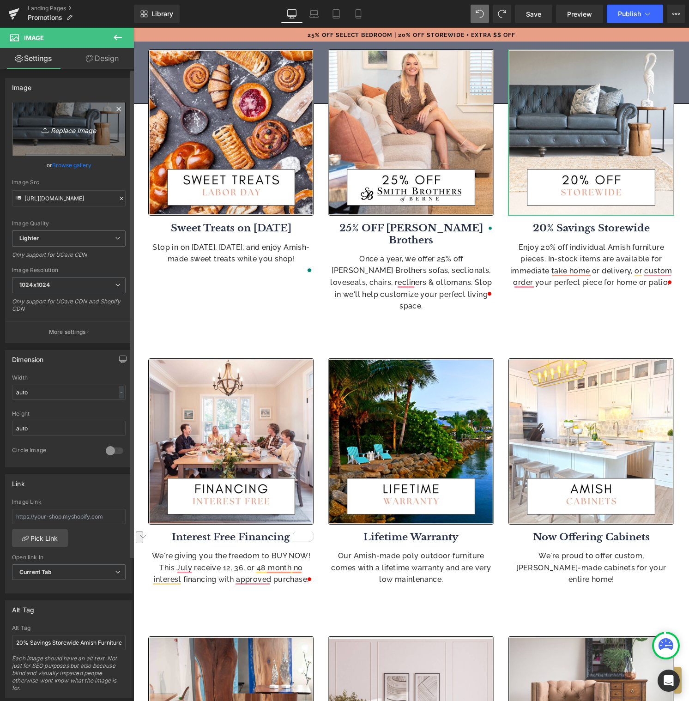
click at [61, 131] on icon "Replace Image" at bounding box center [69, 129] width 74 height 12
click at [65, 164] on link "Browse gallery" at bounding box center [71, 165] width 39 height 16
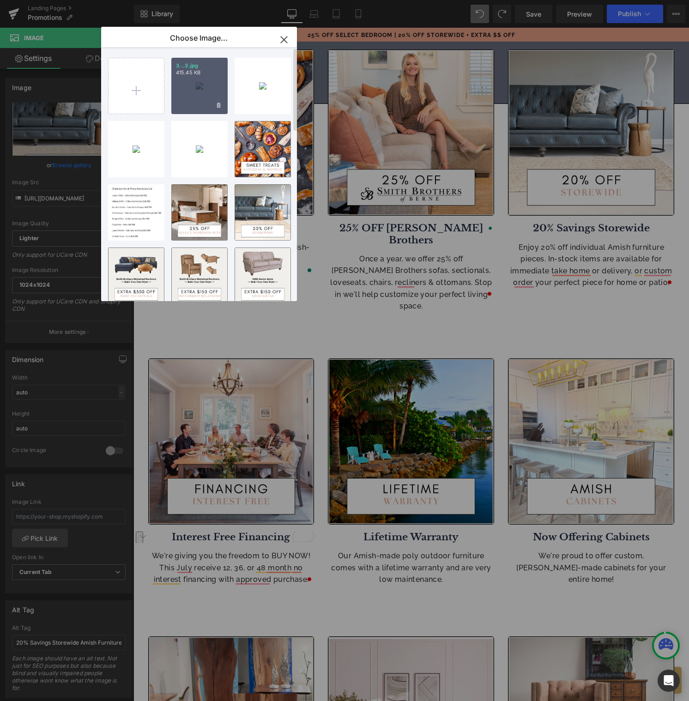
drag, startPoint x: 197, startPoint y: 88, endPoint x: 61, endPoint y: 60, distance: 138.2
click at [195, 88] on div "3...3.jpg 415.45 KB" at bounding box center [199, 86] width 56 height 56
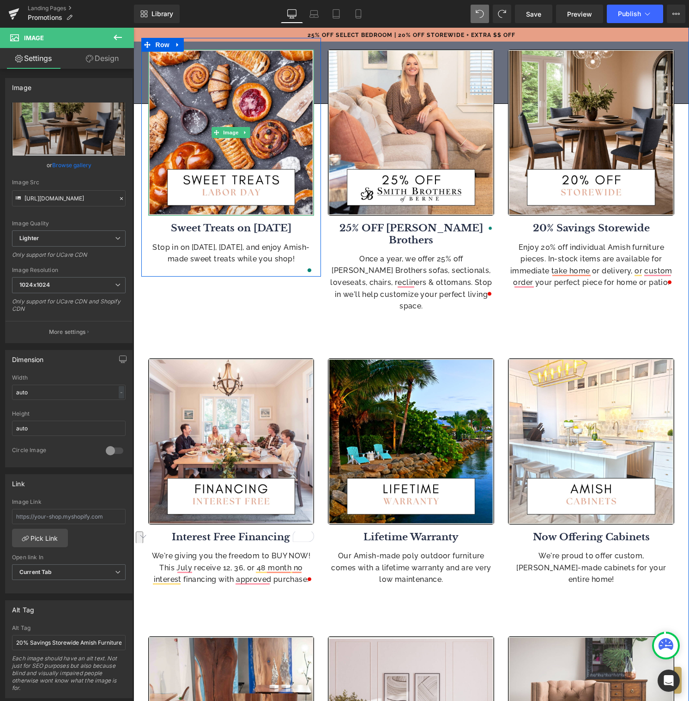
type input "[URL][DOMAIN_NAME]"
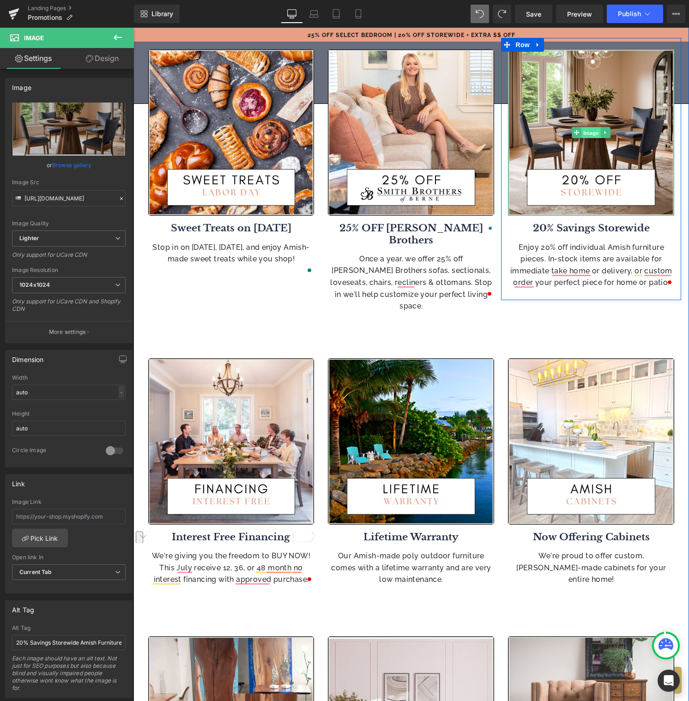
click at [590, 134] on span "Image" at bounding box center [591, 133] width 19 height 11
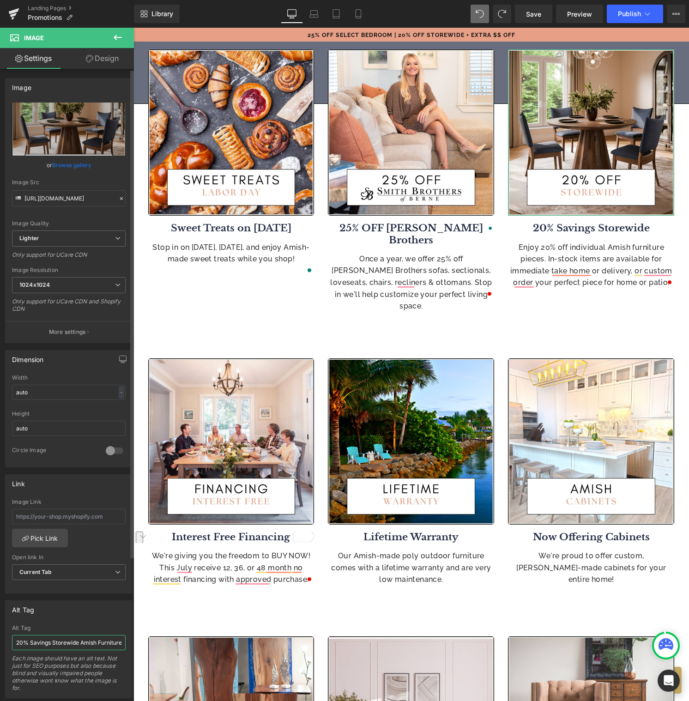
click at [51, 644] on input "20% Savings Storewide Amish Furniture" at bounding box center [69, 642] width 114 height 15
click at [75, 642] on input "20% Savings Storewide Amish Furniture" at bounding box center [69, 642] width 114 height 15
click at [97, 641] on input "20% Savings Storewide Amish Furniture" at bounding box center [69, 642] width 114 height 15
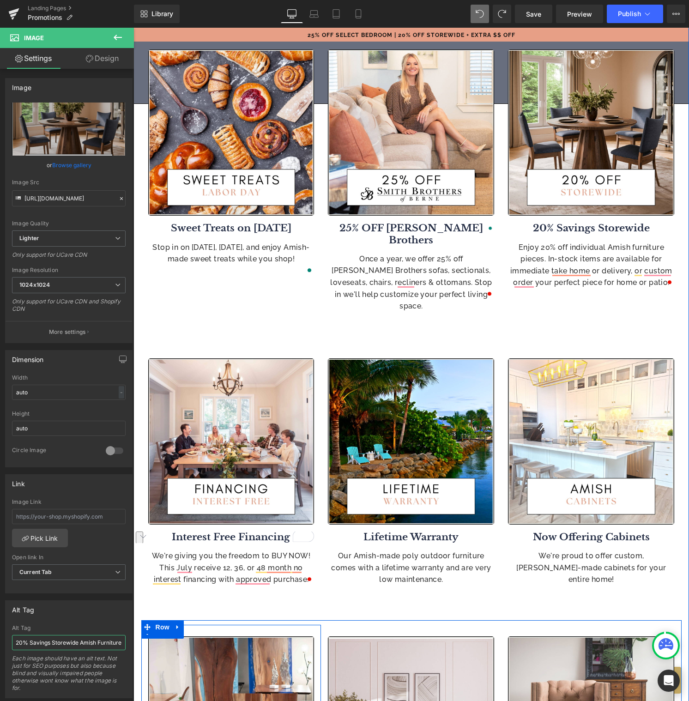
drag, startPoint x: 248, startPoint y: 670, endPoint x: 135, endPoint y: 646, distance: 115.4
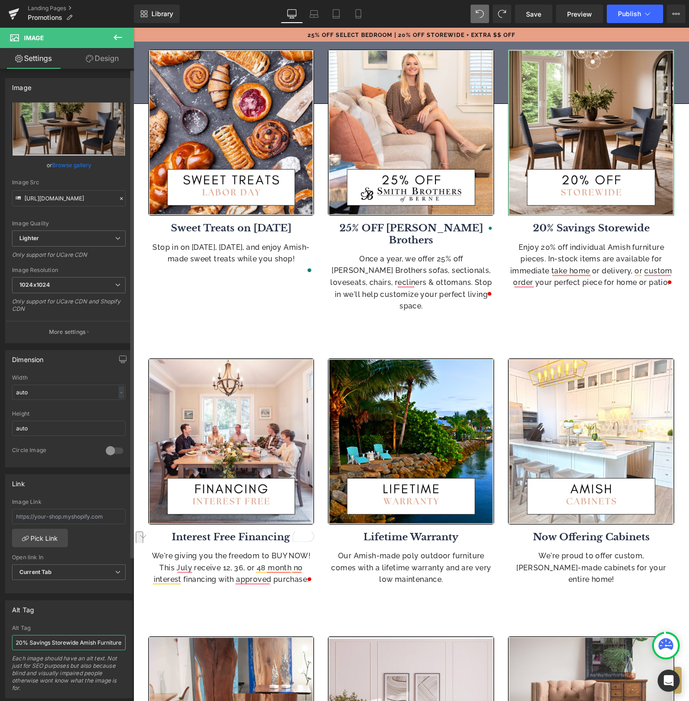
click at [117, 642] on input "20% Savings Storewide Amish Furniture" at bounding box center [69, 642] width 114 height 15
drag, startPoint x: 34, startPoint y: 642, endPoint x: -27, endPoint y: 641, distance: 61.0
click at [0, 641] on html "Image You are previewing how the will restyle your page. You can not edit Eleme…" at bounding box center [344, 350] width 689 height 701
type input "Dining Table with 20% Savings Storewide Amish Furniture"
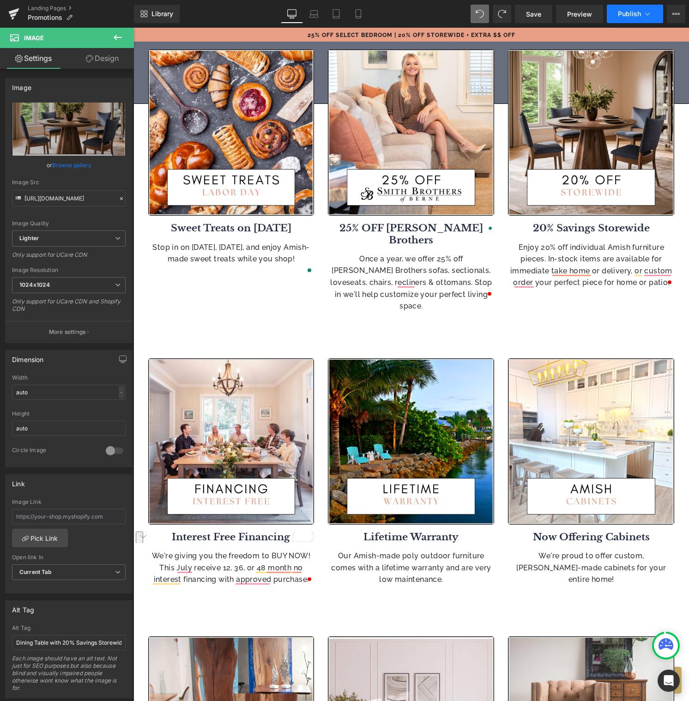
click at [626, 15] on span "Publish" at bounding box center [629, 13] width 23 height 7
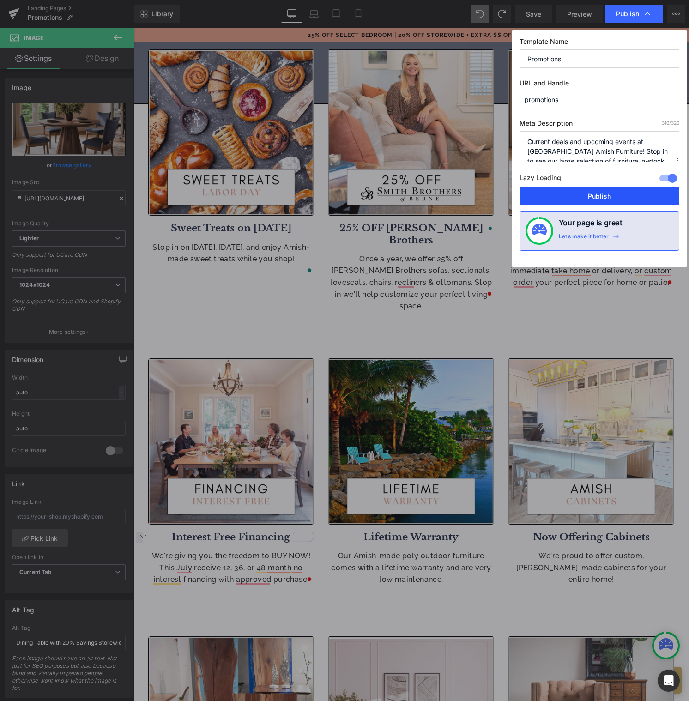
drag, startPoint x: 615, startPoint y: 192, endPoint x: 482, endPoint y: 166, distance: 135.5
click at [615, 192] on button "Publish" at bounding box center [600, 196] width 160 height 18
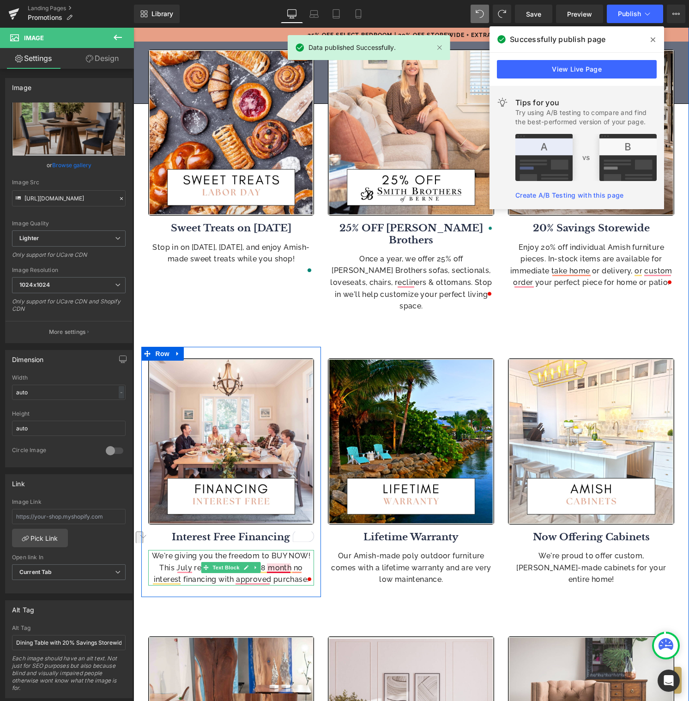
click at [276, 550] on p "We're giving you the freedom to BUY NOW! This July receive 12, 36, or 48 month …" at bounding box center [231, 568] width 166 height 36
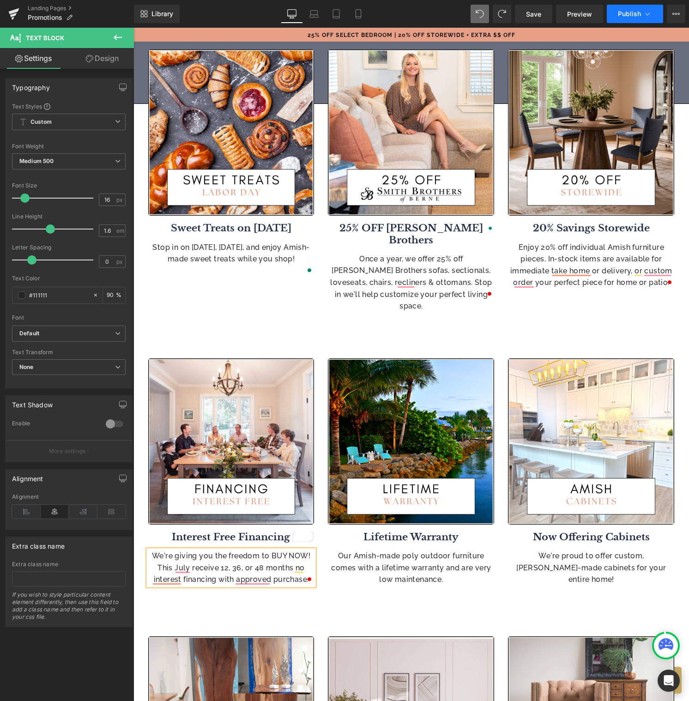
click at [624, 13] on span "Publish" at bounding box center [629, 13] width 23 height 7
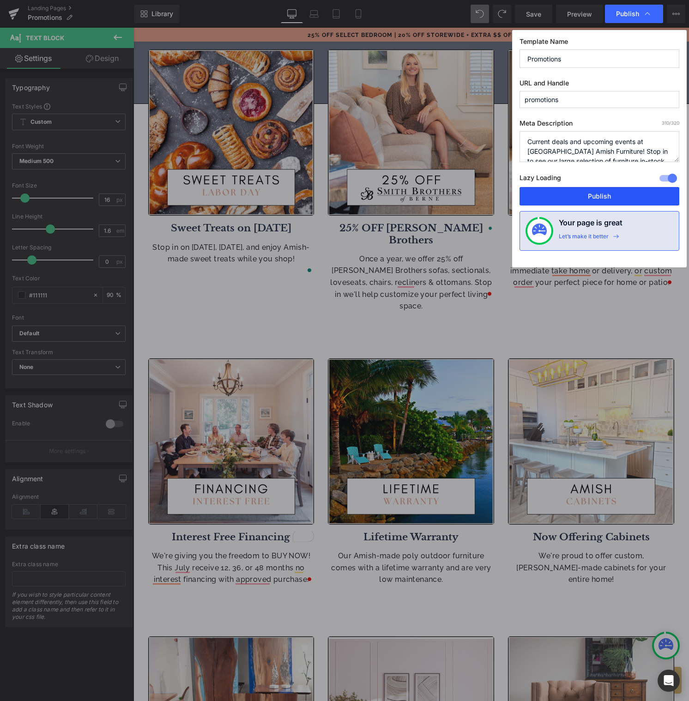
click at [607, 196] on button "Publish" at bounding box center [600, 196] width 160 height 18
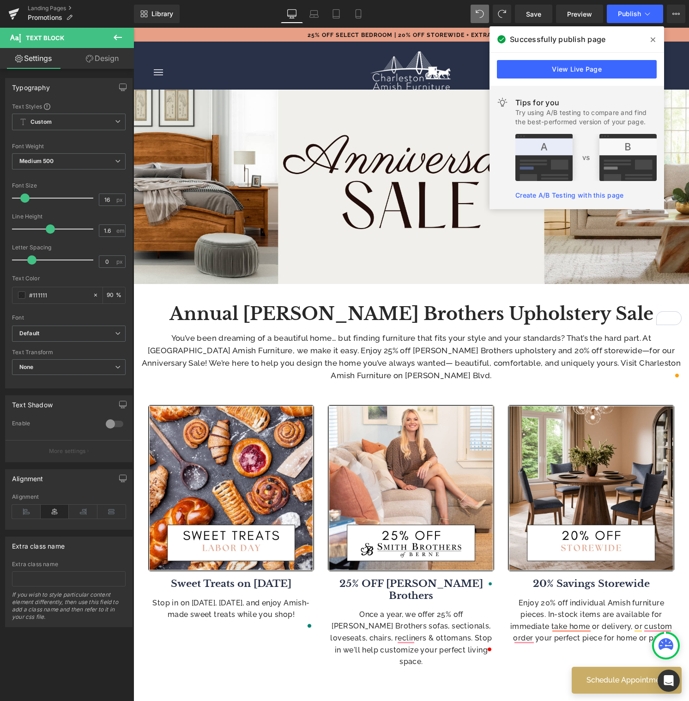
click at [652, 39] on icon at bounding box center [653, 39] width 5 height 7
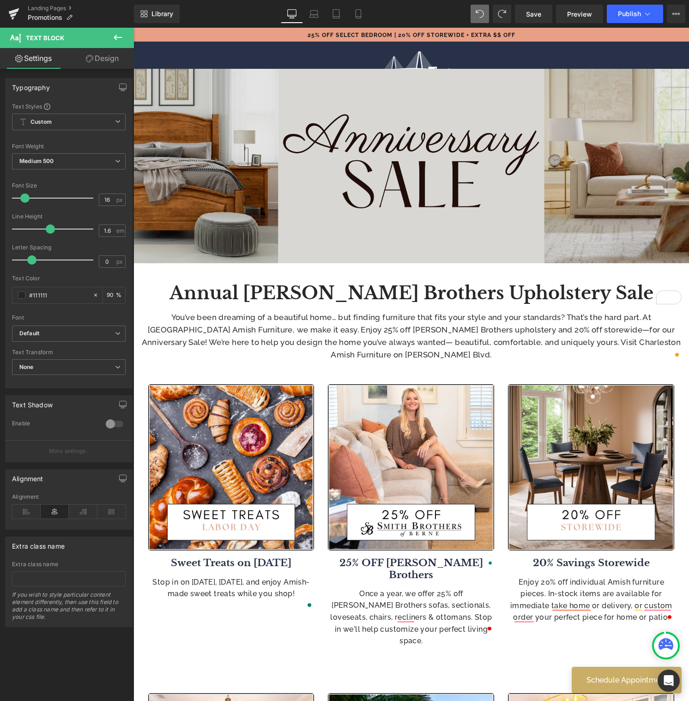
scroll to position [18, 0]
